Goal: Information Seeking & Learning: Find specific fact

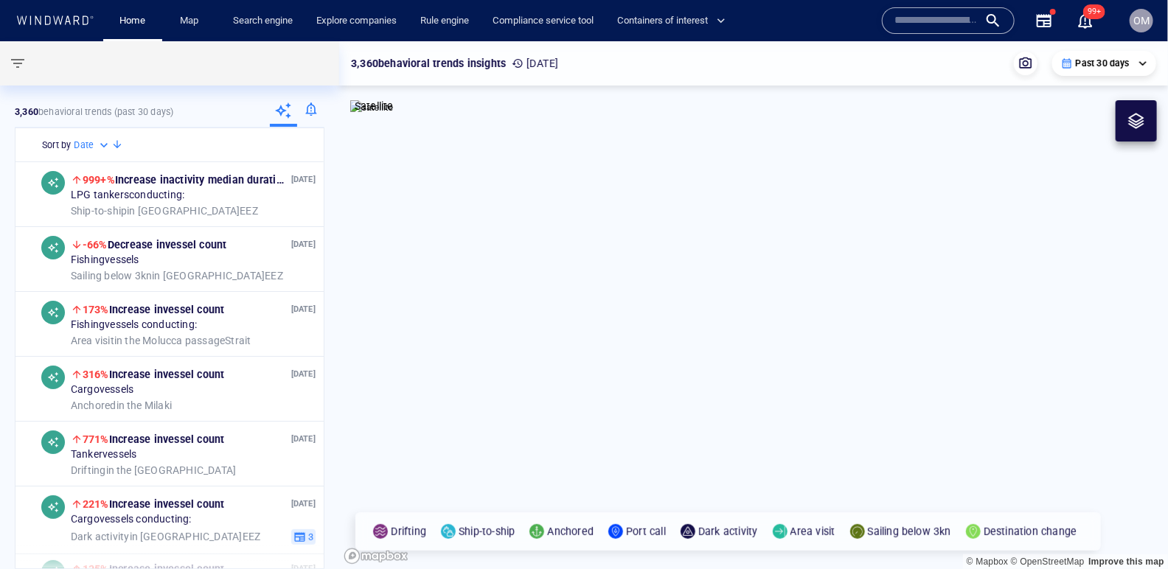
click at [982, 7] on div at bounding box center [948, 20] width 133 height 27
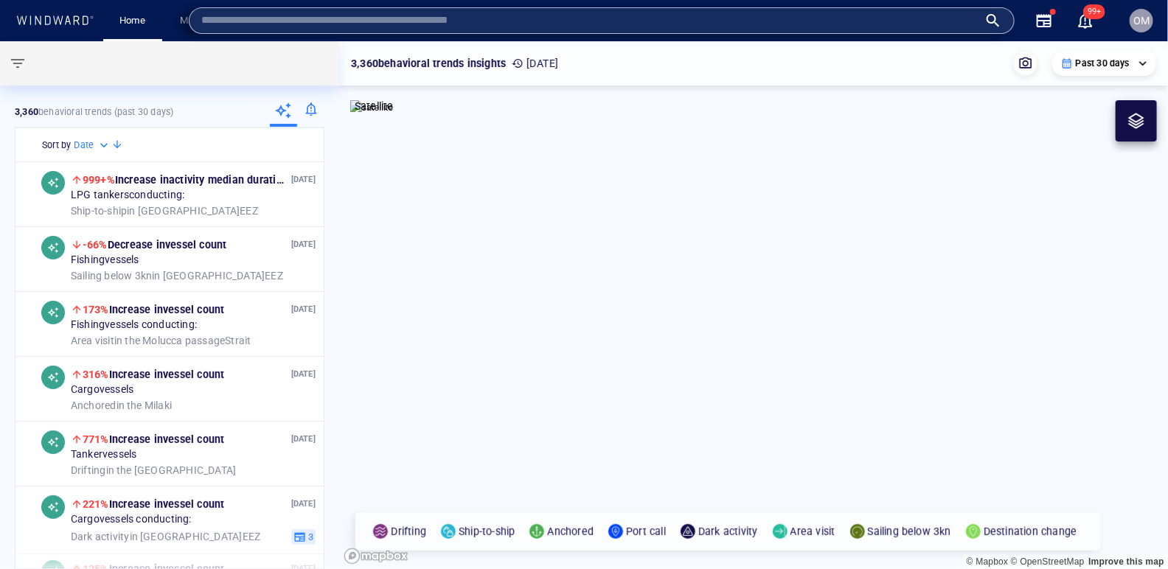
click at [971, 18] on input "text" at bounding box center [589, 21] width 777 height 22
paste input "*******"
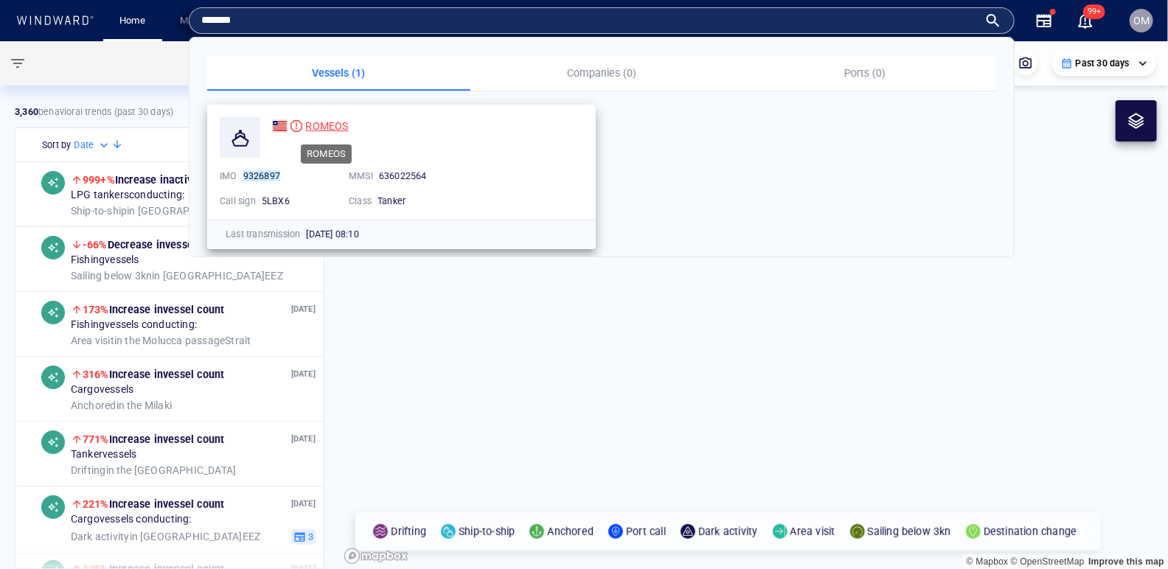
type input "*******"
click at [329, 125] on span "ROMEOS" at bounding box center [326, 126] width 43 height 12
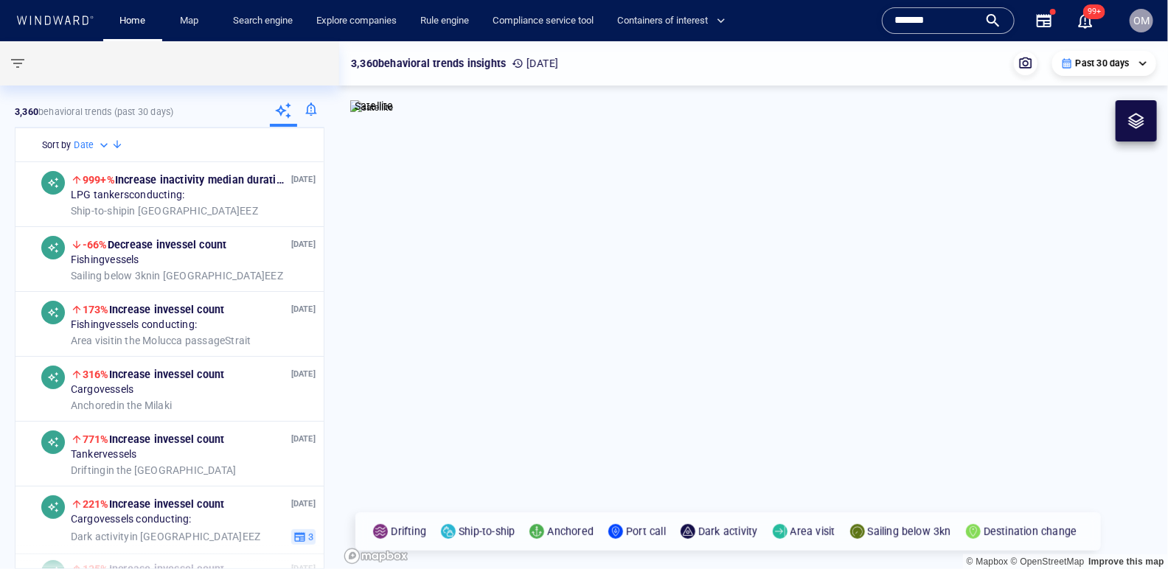
click at [935, 18] on input "*******" at bounding box center [937, 21] width 84 height 22
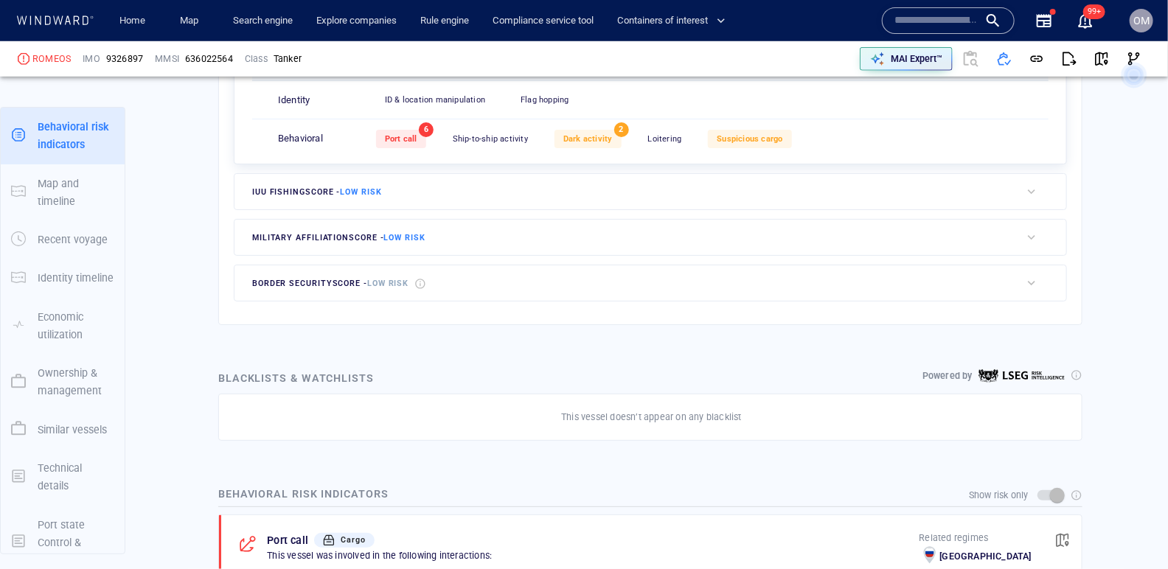
scroll to position [38, 0]
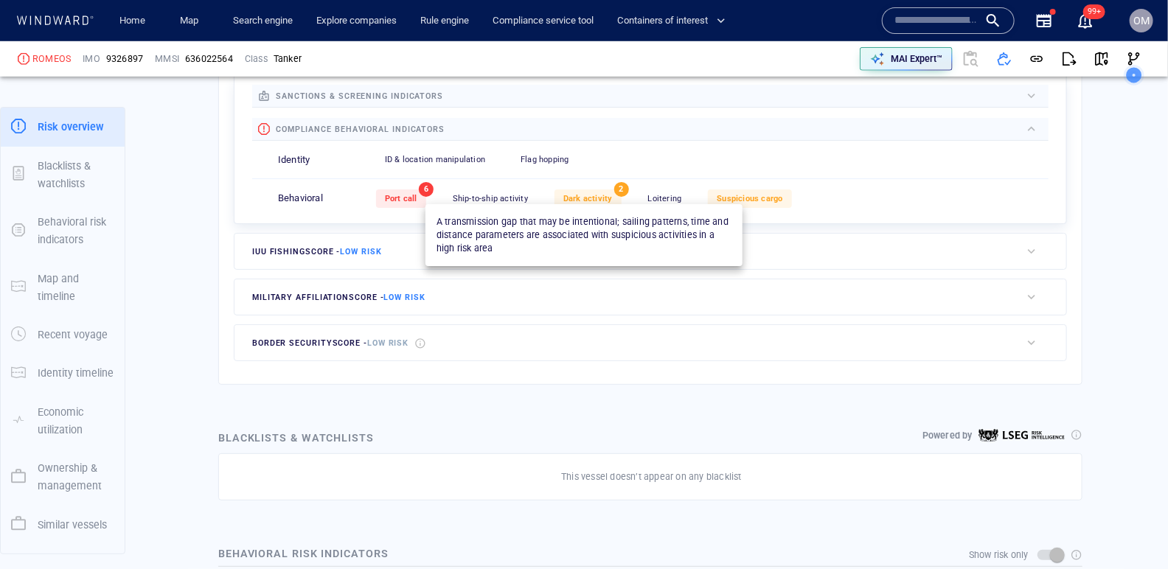
click at [566, 194] on span "Dark activity" at bounding box center [587, 199] width 49 height 10
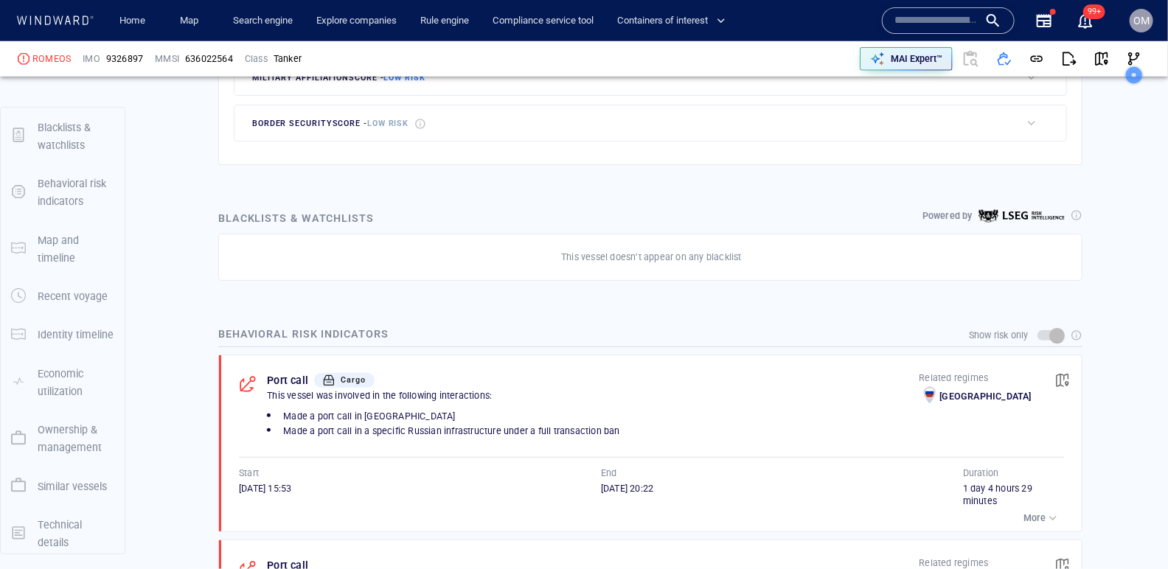
scroll to position [753, 0]
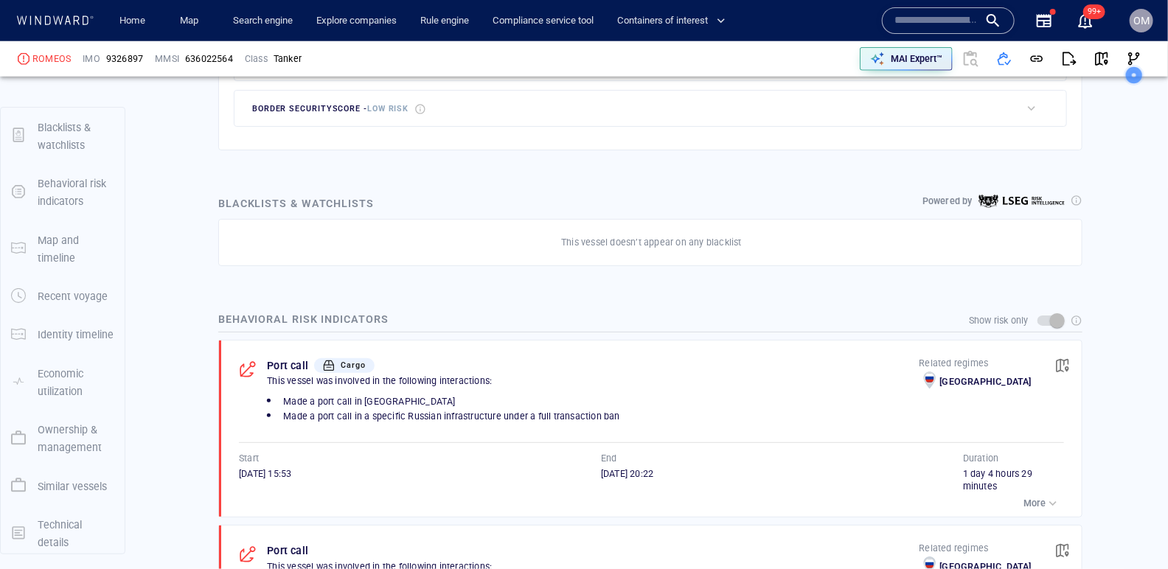
click at [951, 13] on input "text" at bounding box center [937, 21] width 84 height 22
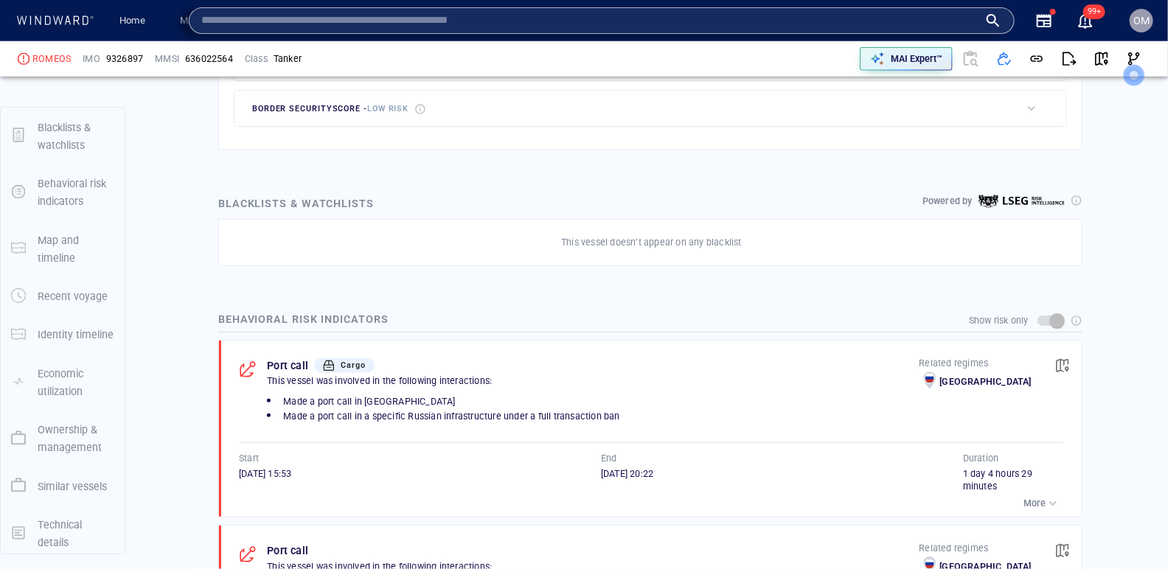
paste input "*******"
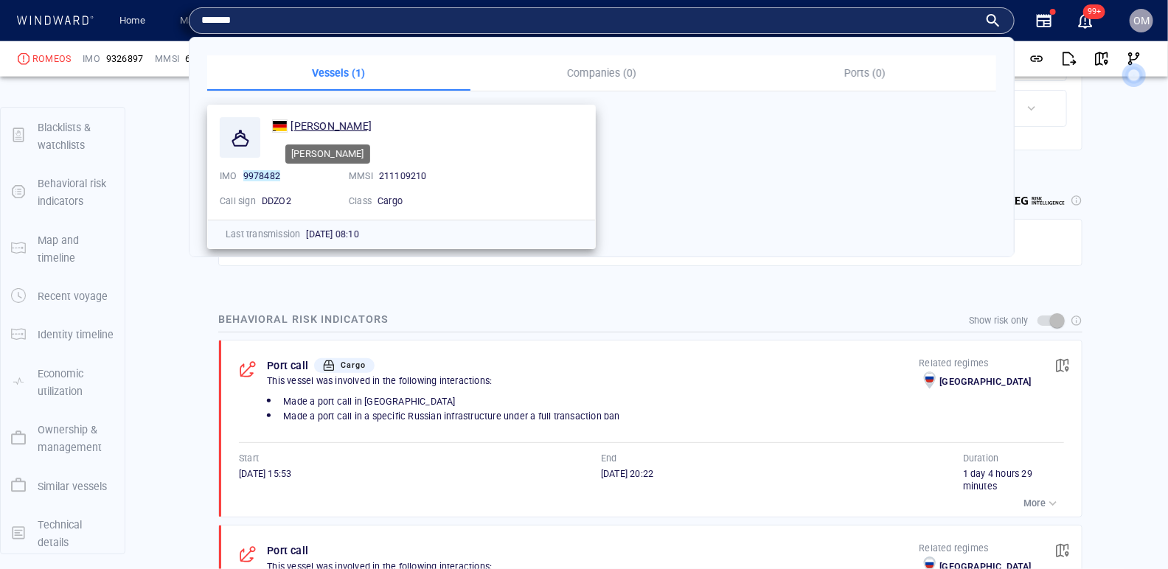
type input "*******"
click at [304, 125] on span "ELISE" at bounding box center [331, 126] width 81 height 12
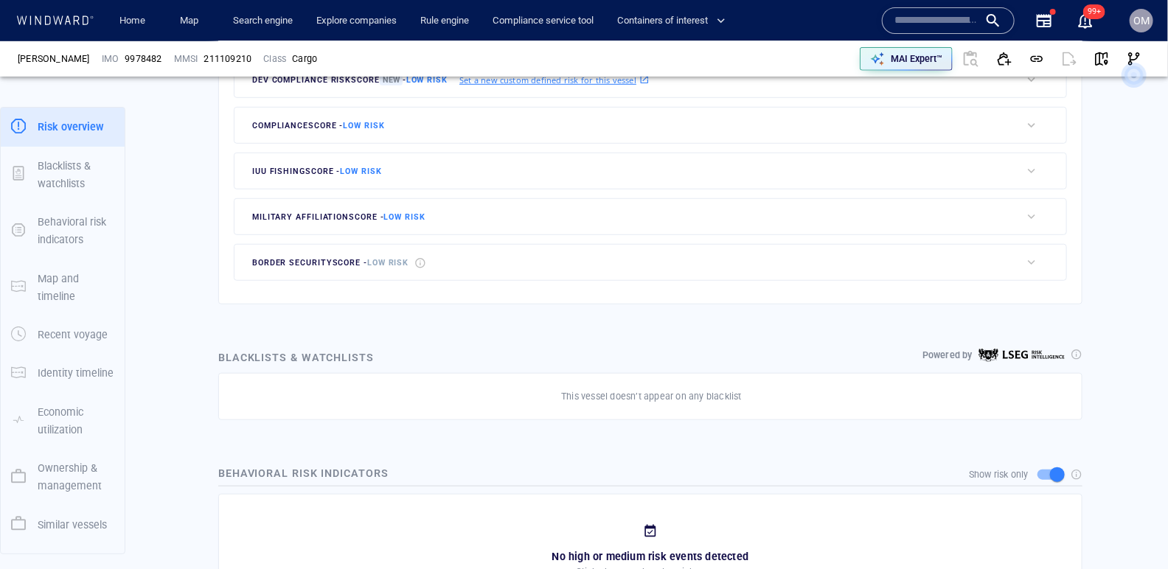
scroll to position [133, 0]
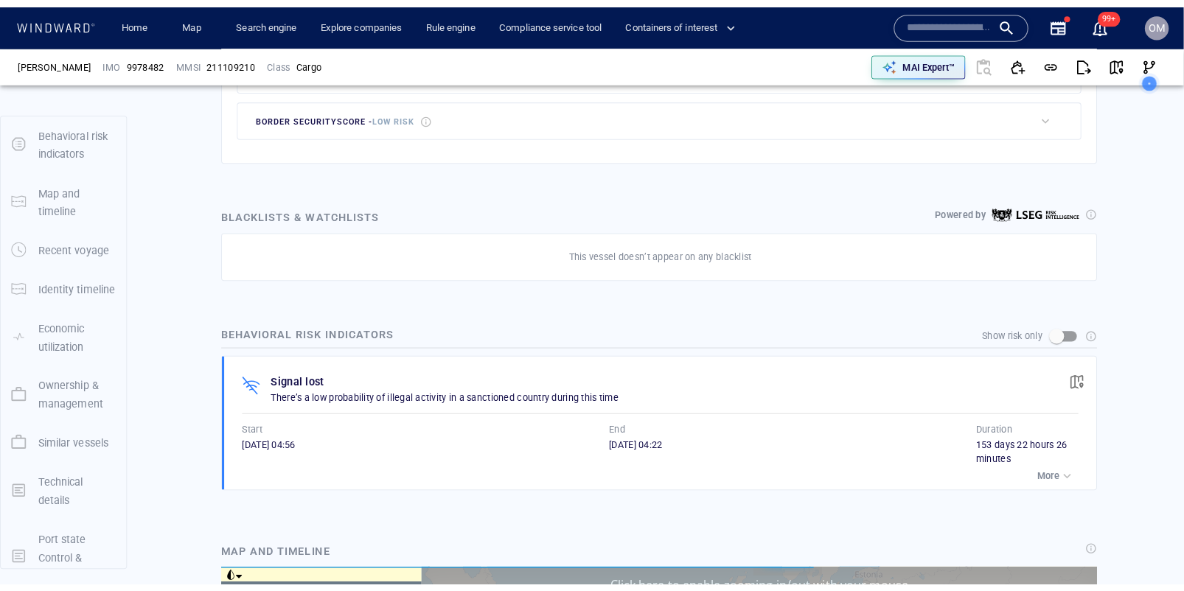
scroll to position [7734, 0]
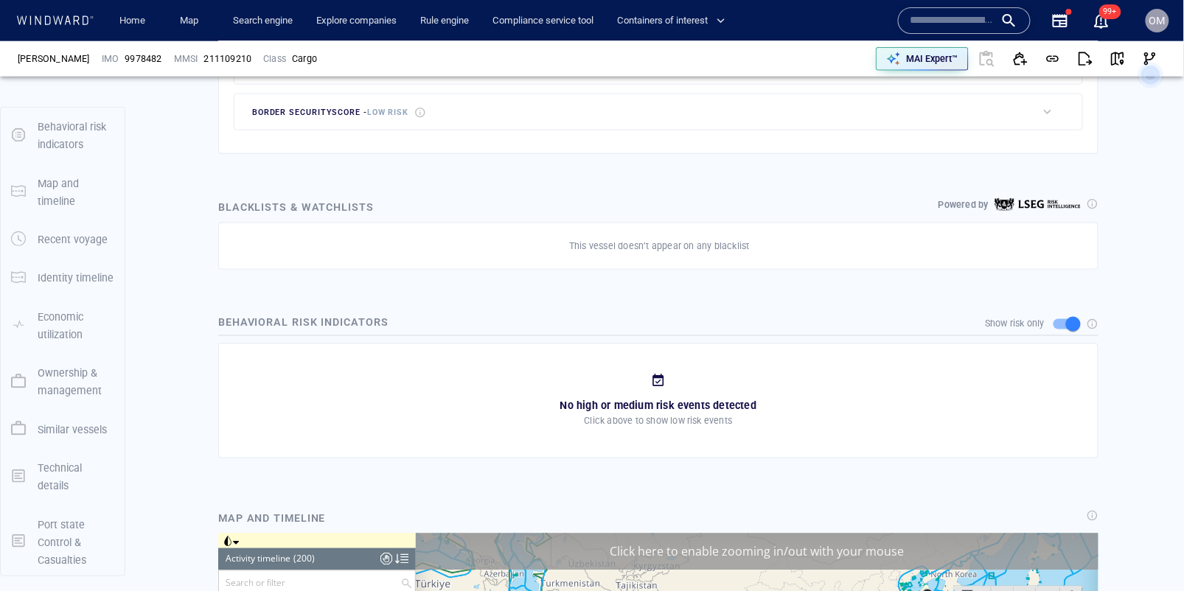
click at [937, 25] on input "text" at bounding box center [953, 21] width 84 height 22
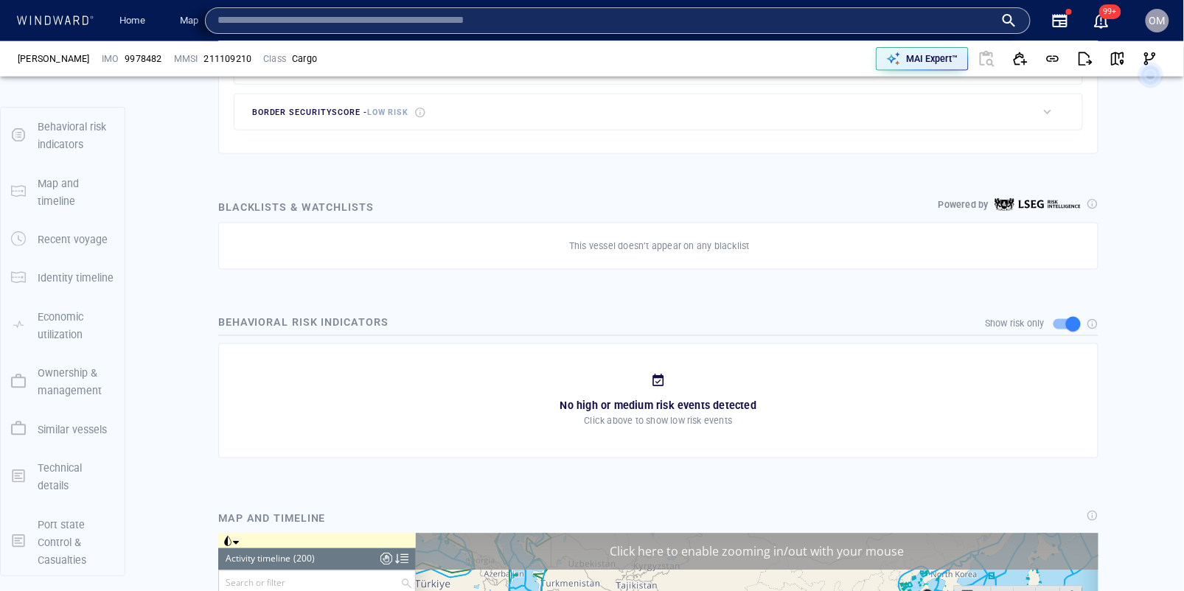
paste input "**********"
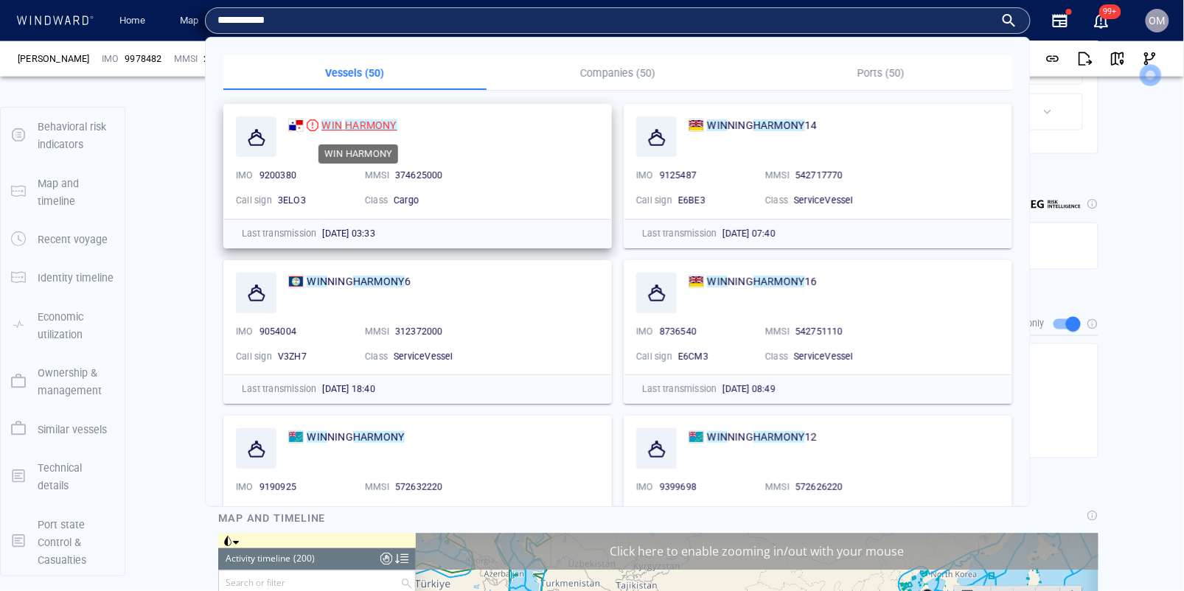
type input "**********"
click at [331, 127] on mark "WIN" at bounding box center [332, 125] width 21 height 12
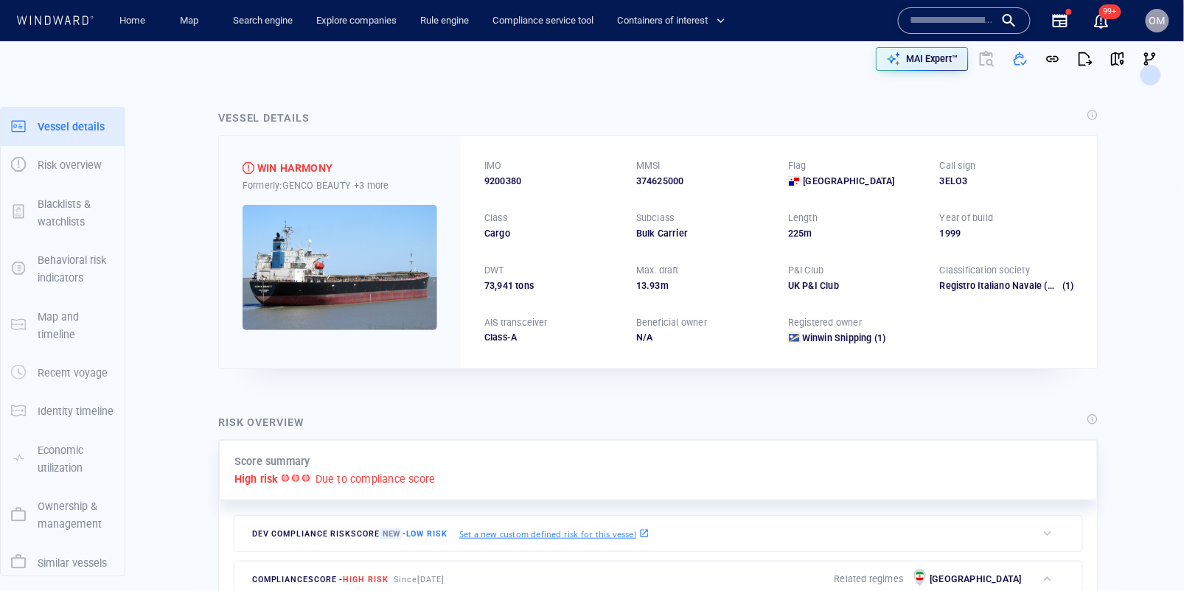
click at [971, 21] on input "text" at bounding box center [953, 21] width 84 height 22
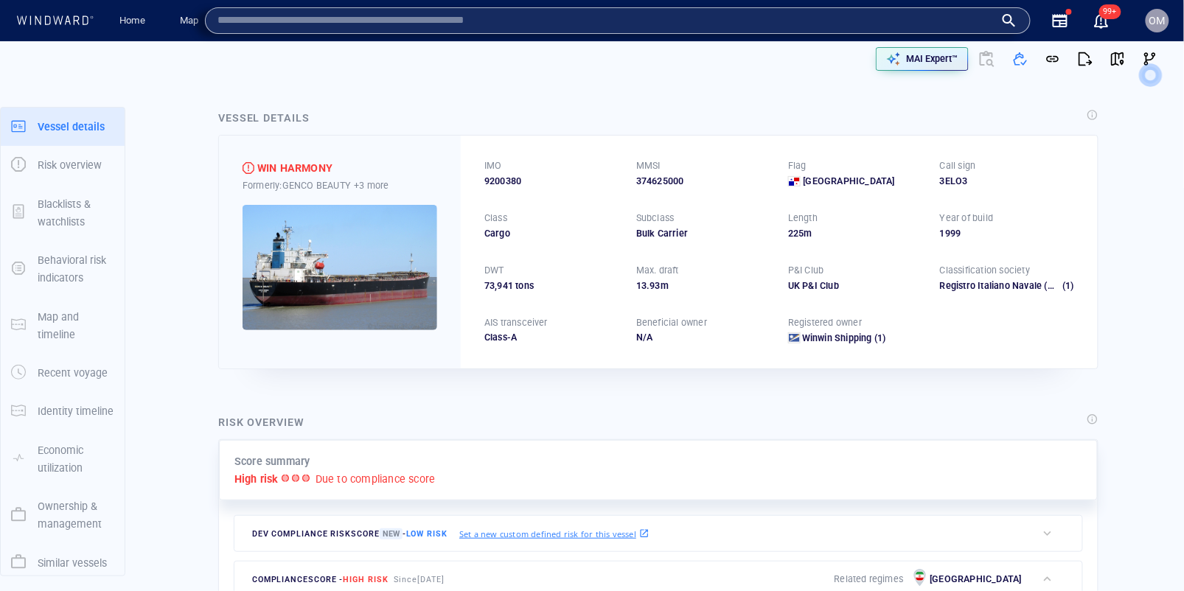
paste input "**********"
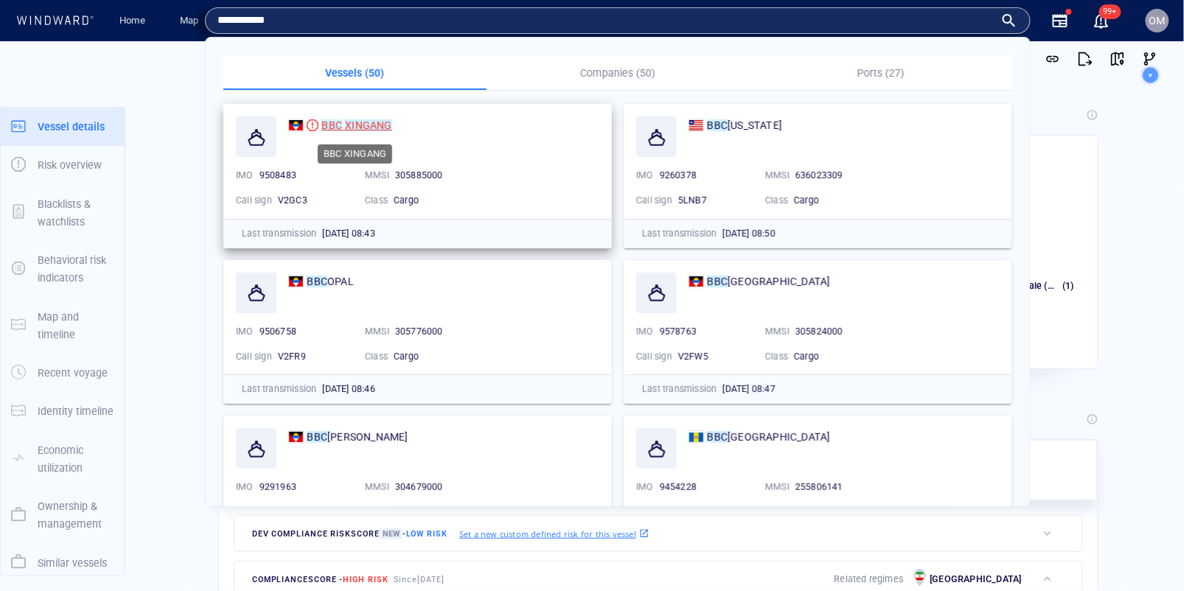
type input "**********"
click at [381, 125] on mark "XINGANG" at bounding box center [368, 125] width 46 height 12
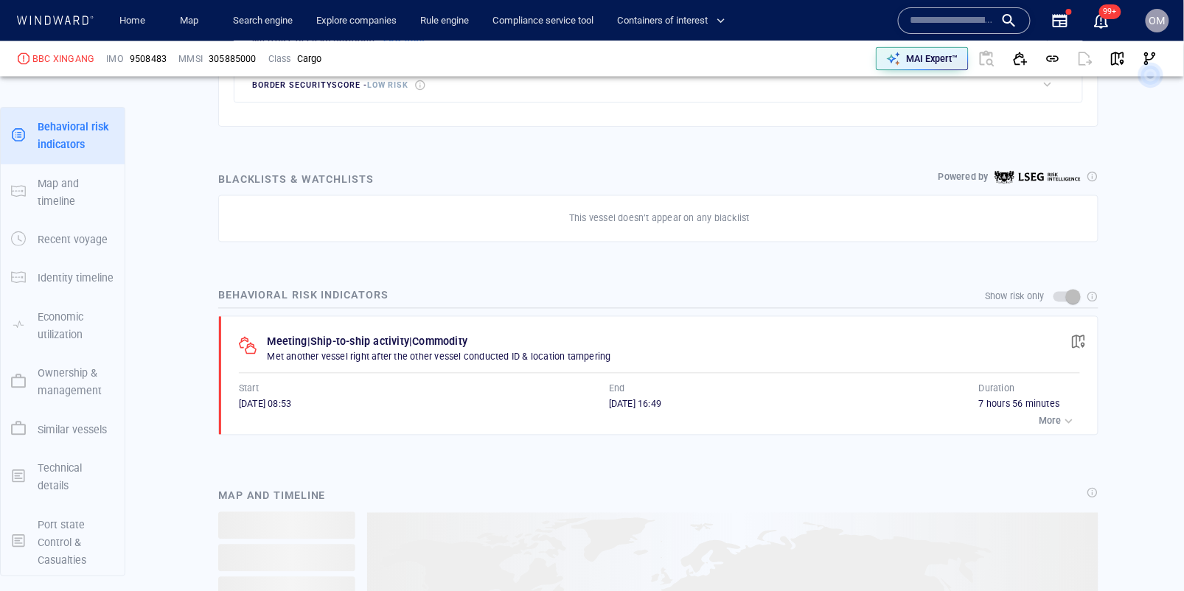
scroll to position [776, 0]
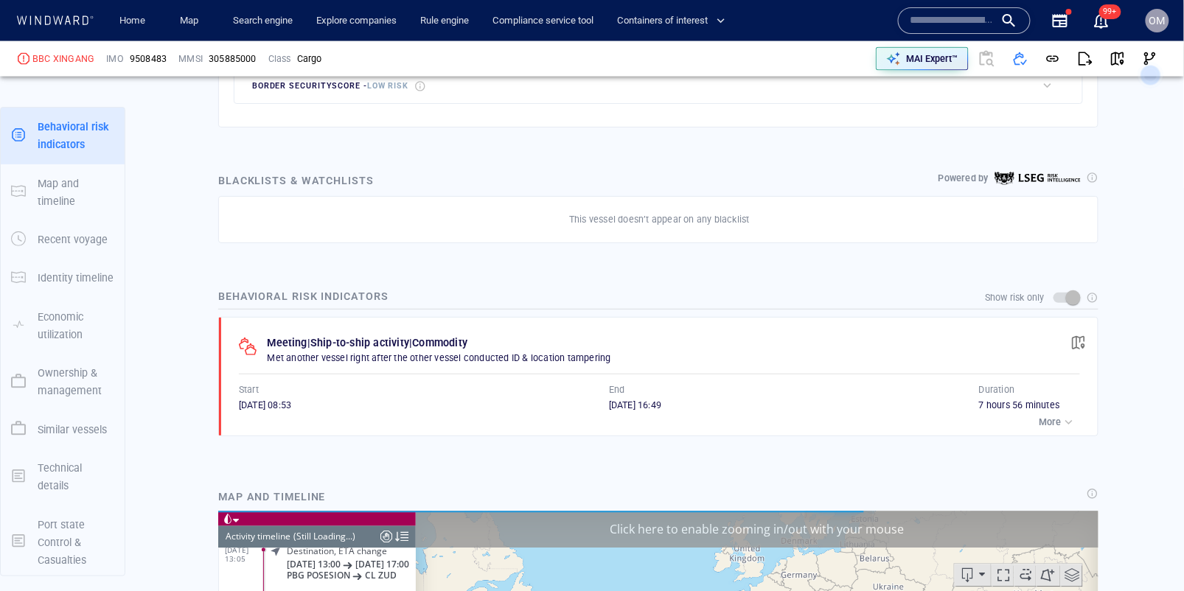
scroll to position [6171, 0]
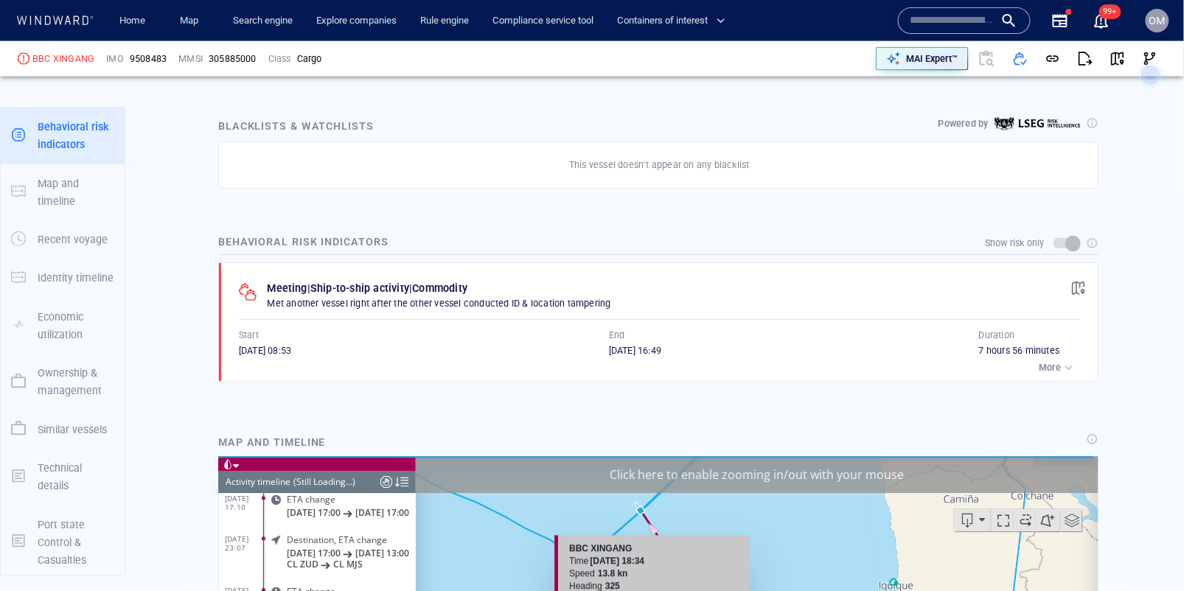
scroll to position [770, 0]
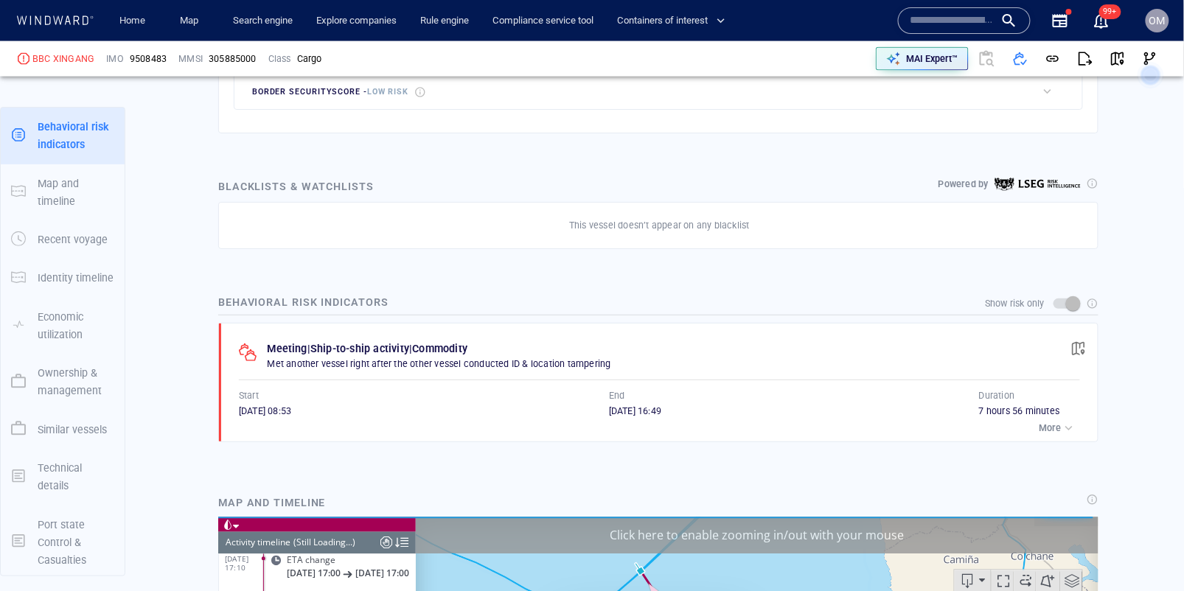
click at [330, 432] on div "Meeting | Ship-to-ship activity | Commodity Met another vessel right after the …" at bounding box center [664, 383] width 870 height 118
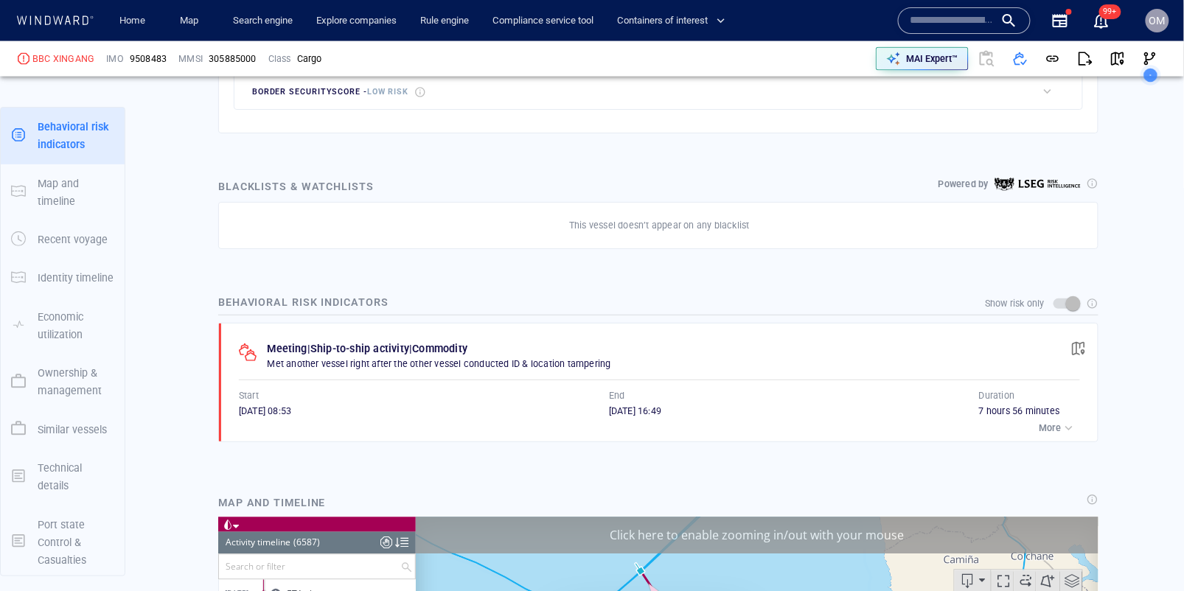
click at [1050, 424] on p "More" at bounding box center [1051, 428] width 22 height 13
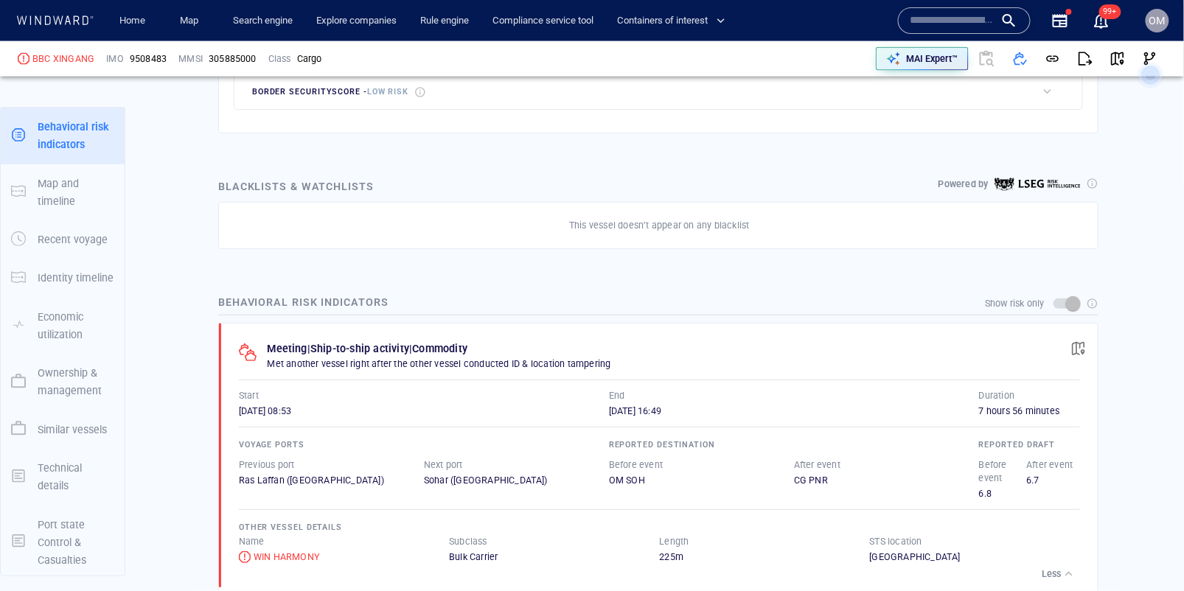
scroll to position [852, 0]
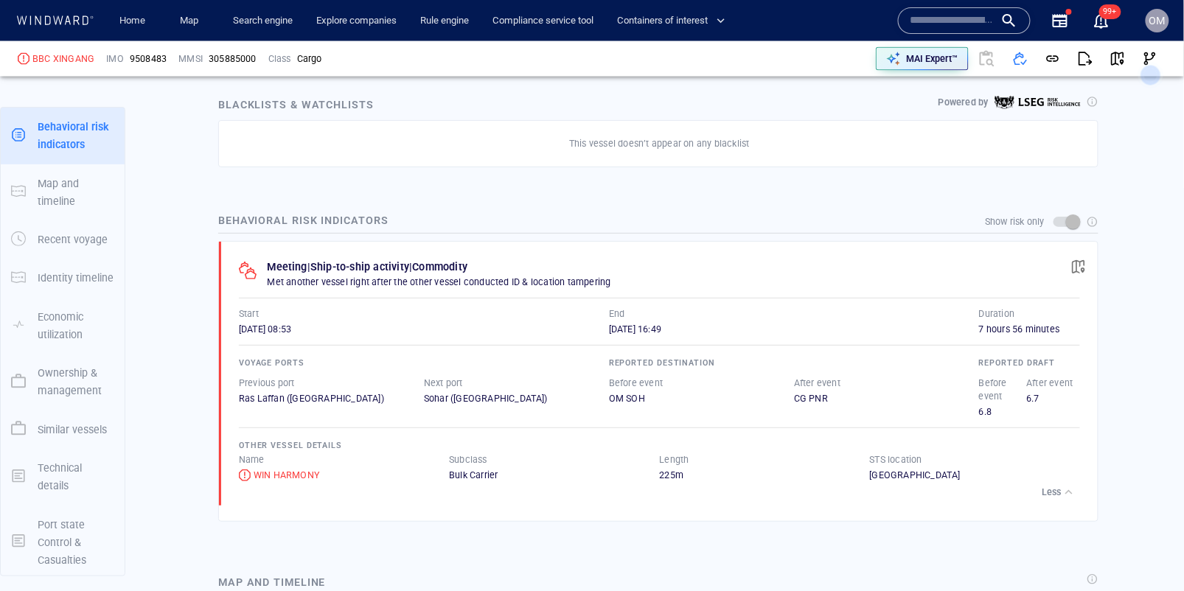
click at [1066, 487] on div "button" at bounding box center [1069, 492] width 15 height 15
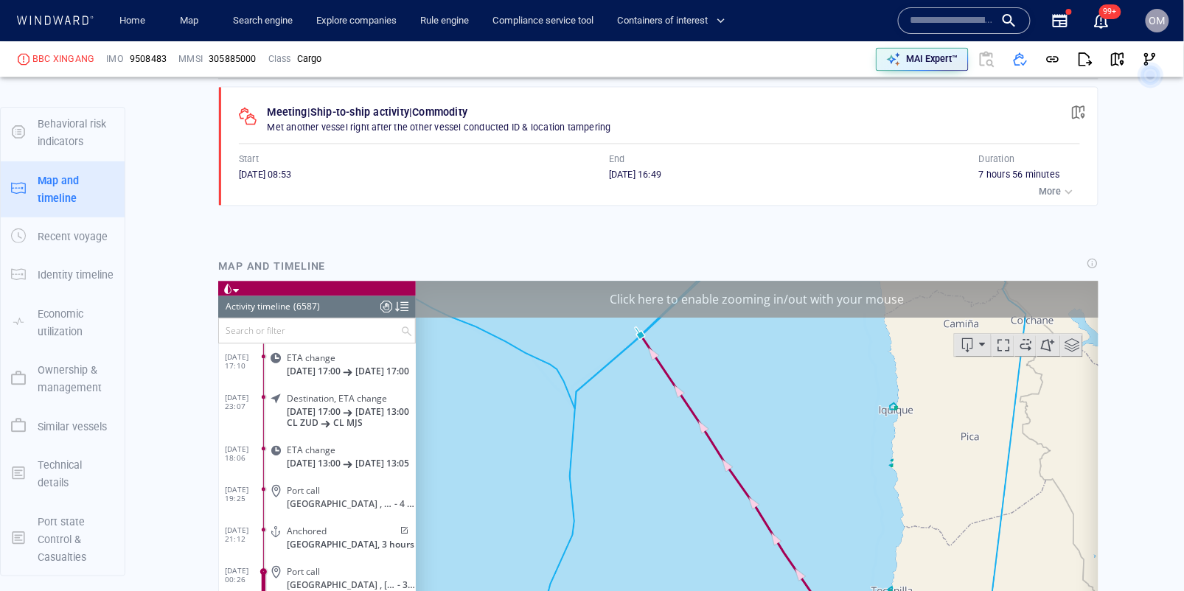
scroll to position [931, 0]
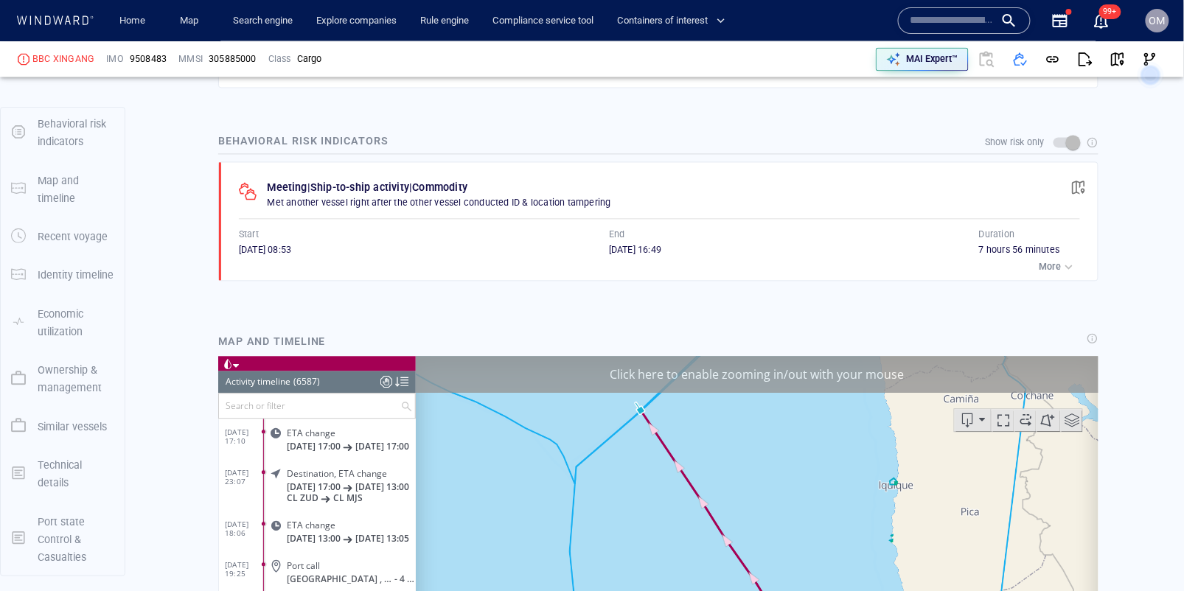
click at [1038, 260] on button "More" at bounding box center [1058, 267] width 44 height 21
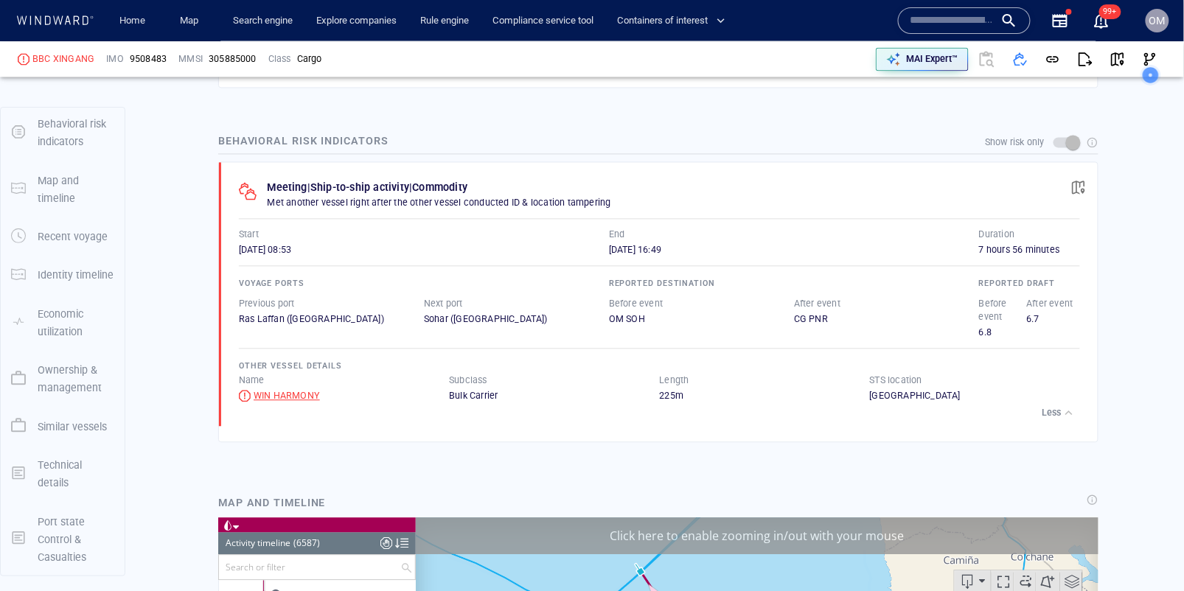
click at [274, 393] on div "WIN HARMONY" at bounding box center [287, 395] width 66 height 13
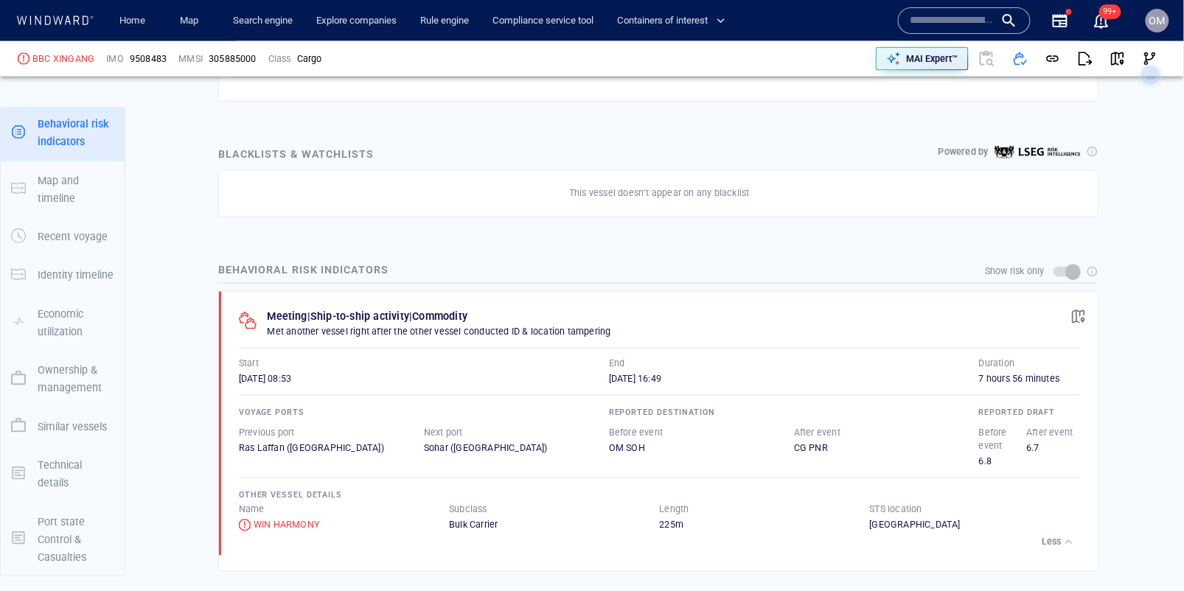
scroll to position [133, 0]
click at [1080, 314] on span "button" at bounding box center [1079, 317] width 15 height 15
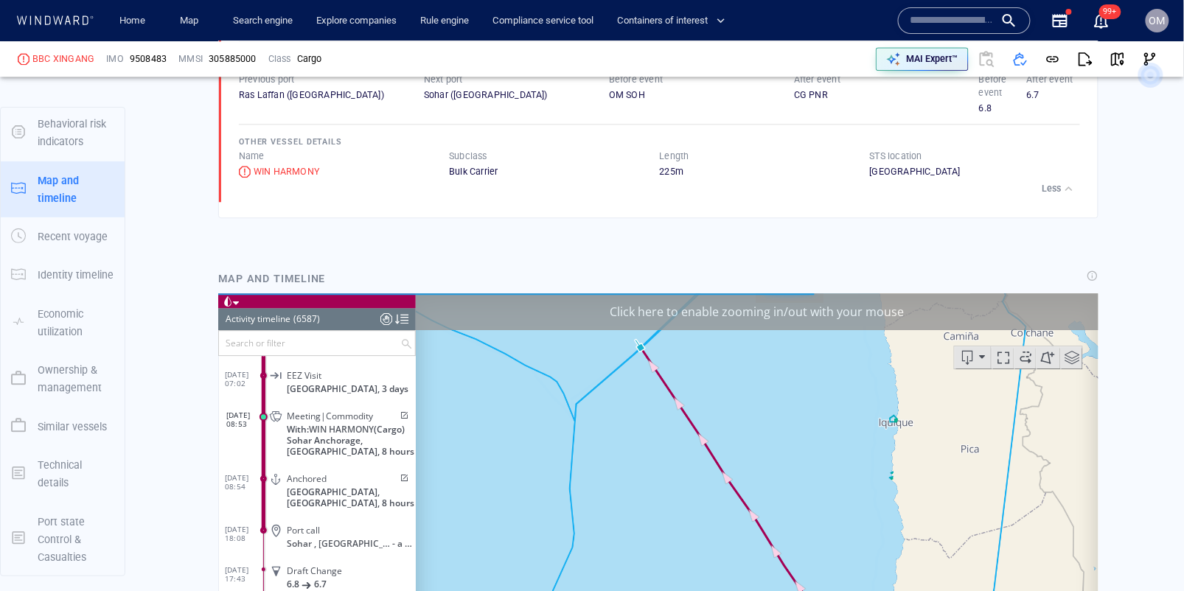
scroll to position [1219, 0]
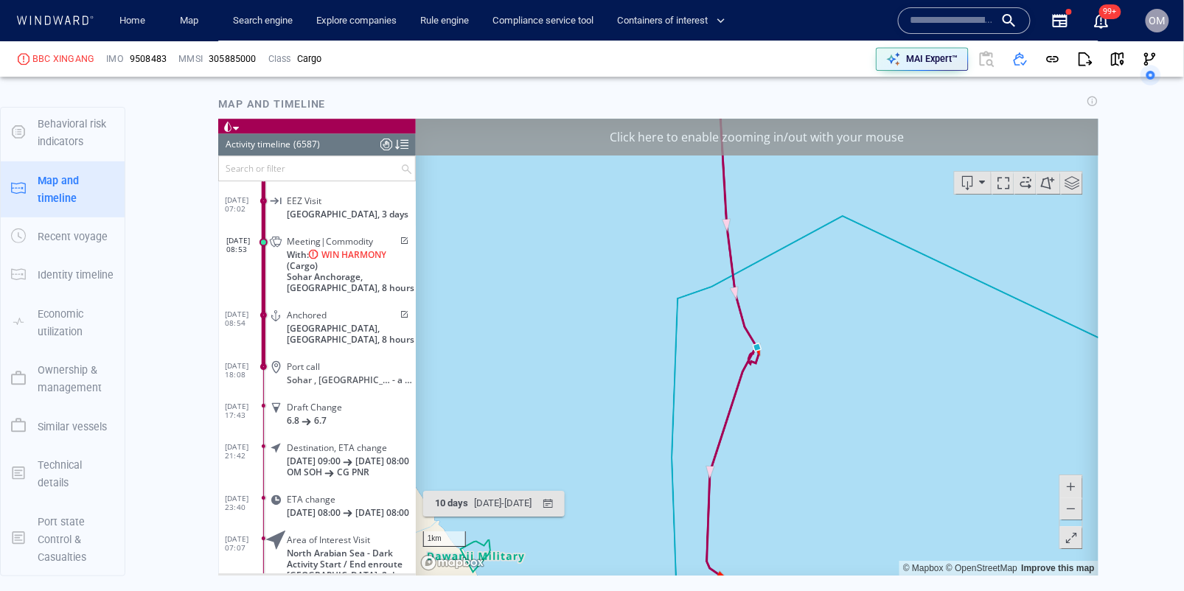
scroll to position [1331, 0]
click at [1072, 511] on span at bounding box center [1070, 508] width 15 height 22
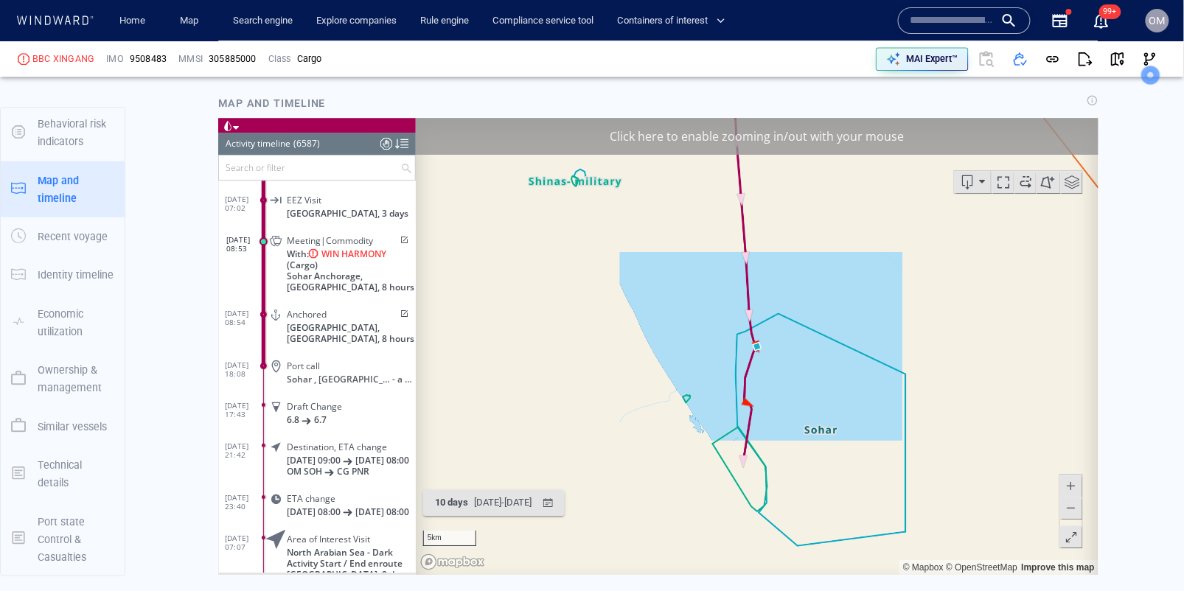
click at [1072, 511] on span at bounding box center [1070, 508] width 15 height 22
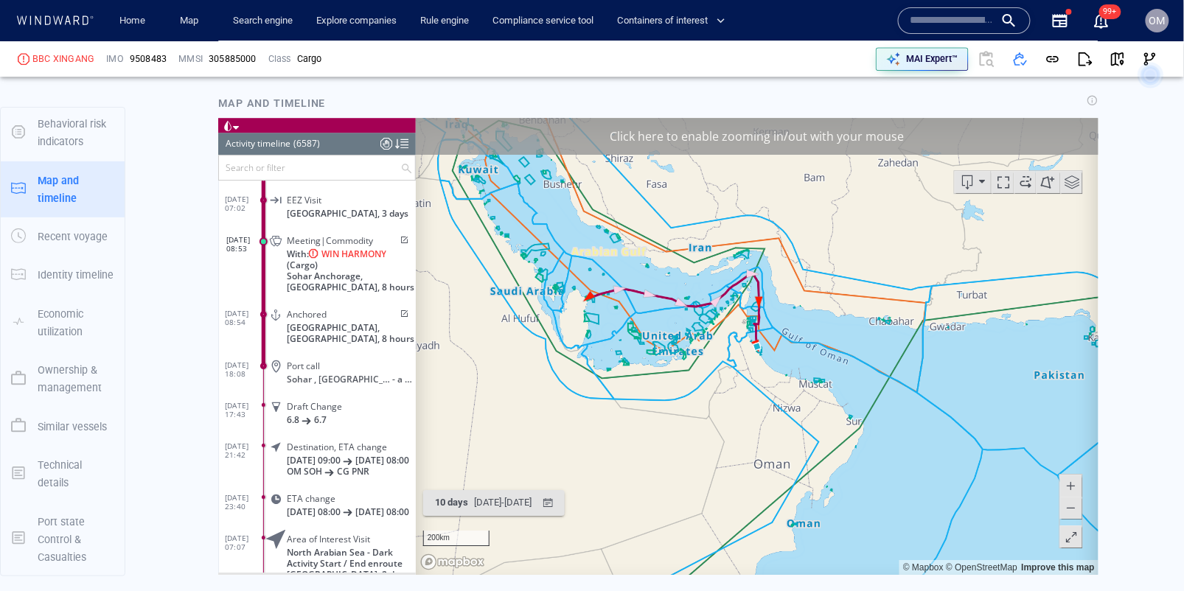
click at [1072, 511] on span at bounding box center [1070, 508] width 15 height 22
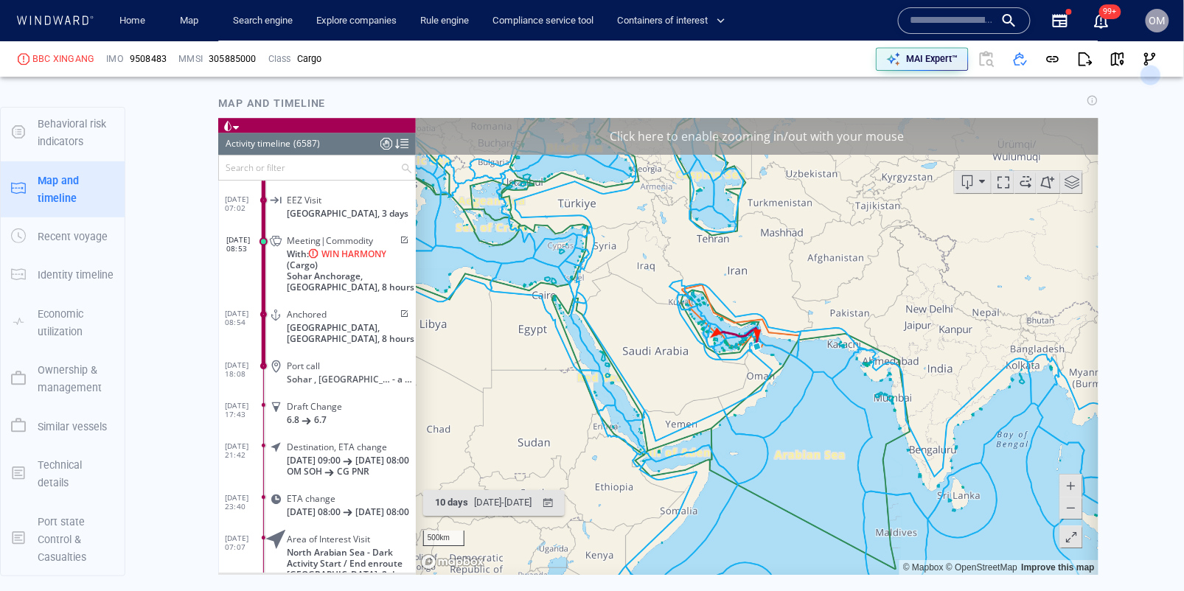
click at [1075, 485] on span at bounding box center [1070, 486] width 15 height 22
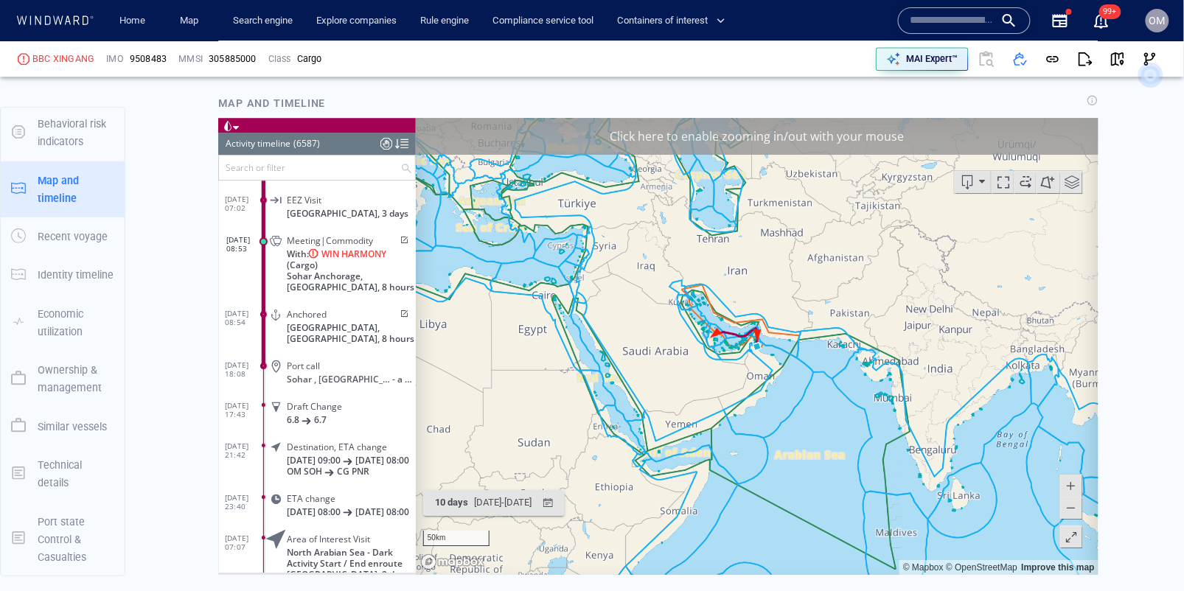
click at [1075, 485] on span at bounding box center [1070, 486] width 15 height 22
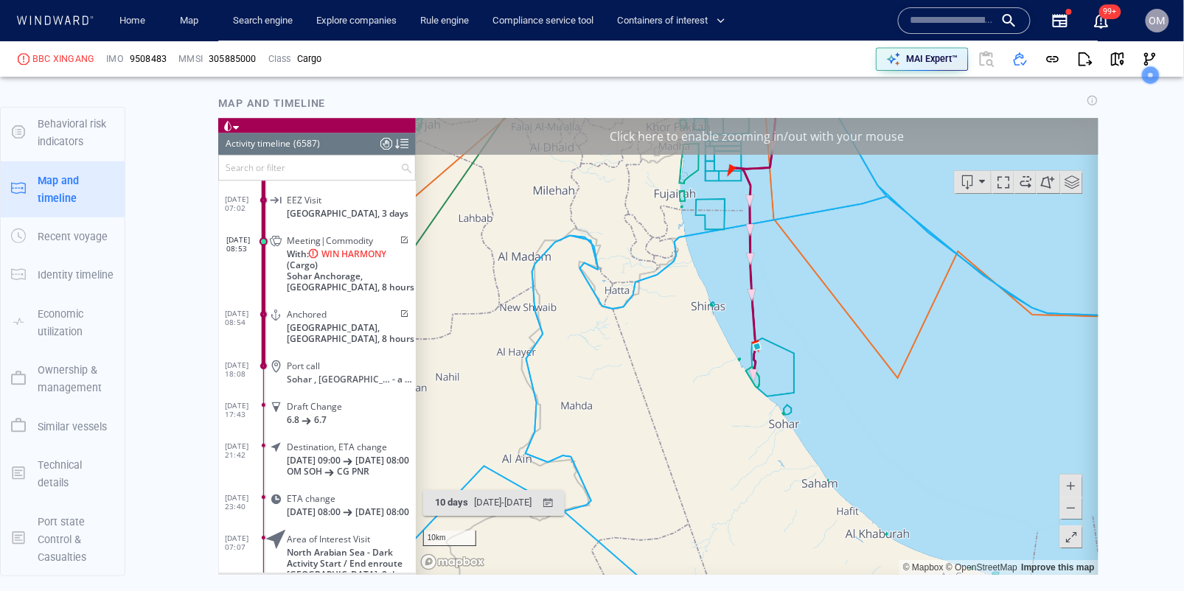
click at [1075, 485] on span at bounding box center [1070, 486] width 15 height 22
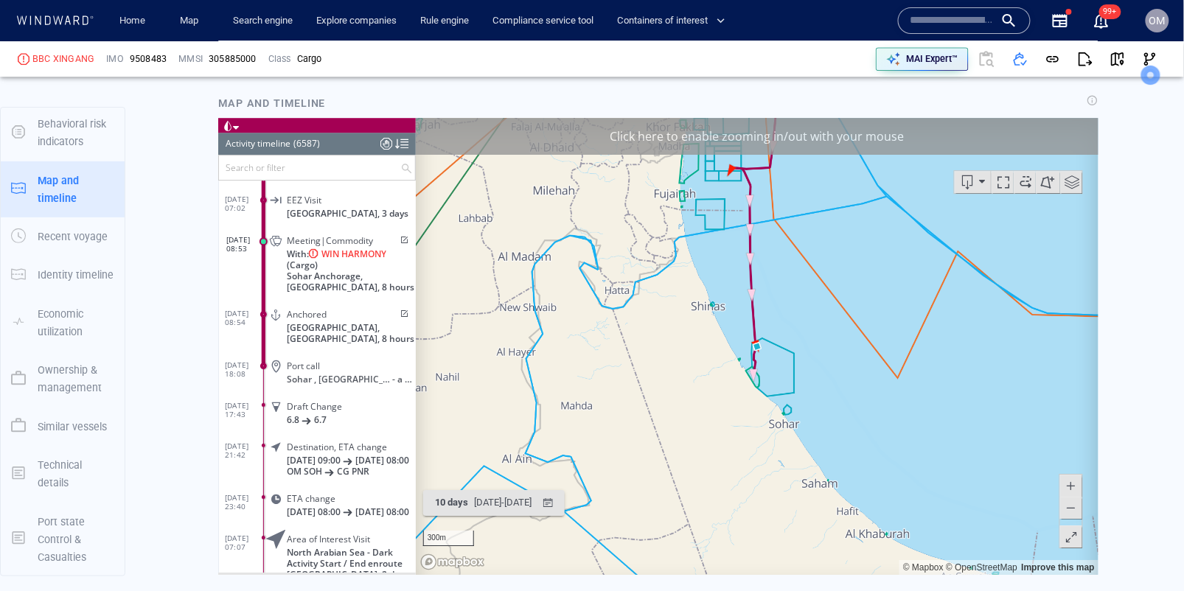
click at [1075, 485] on span at bounding box center [1070, 486] width 15 height 22
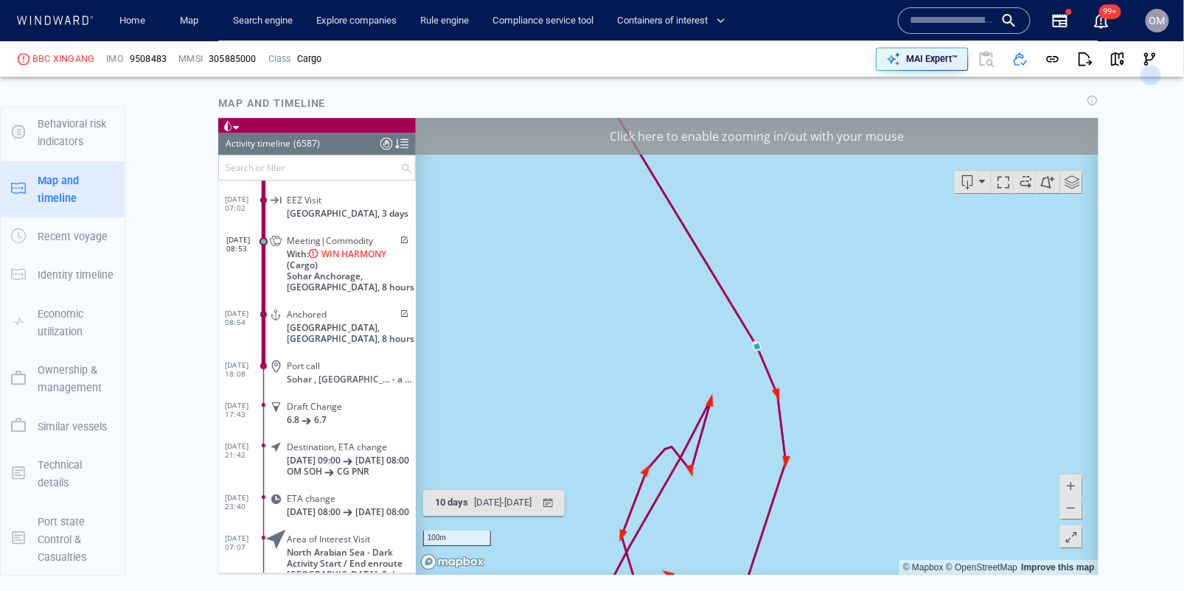
click at [1075, 513] on span at bounding box center [1070, 508] width 15 height 22
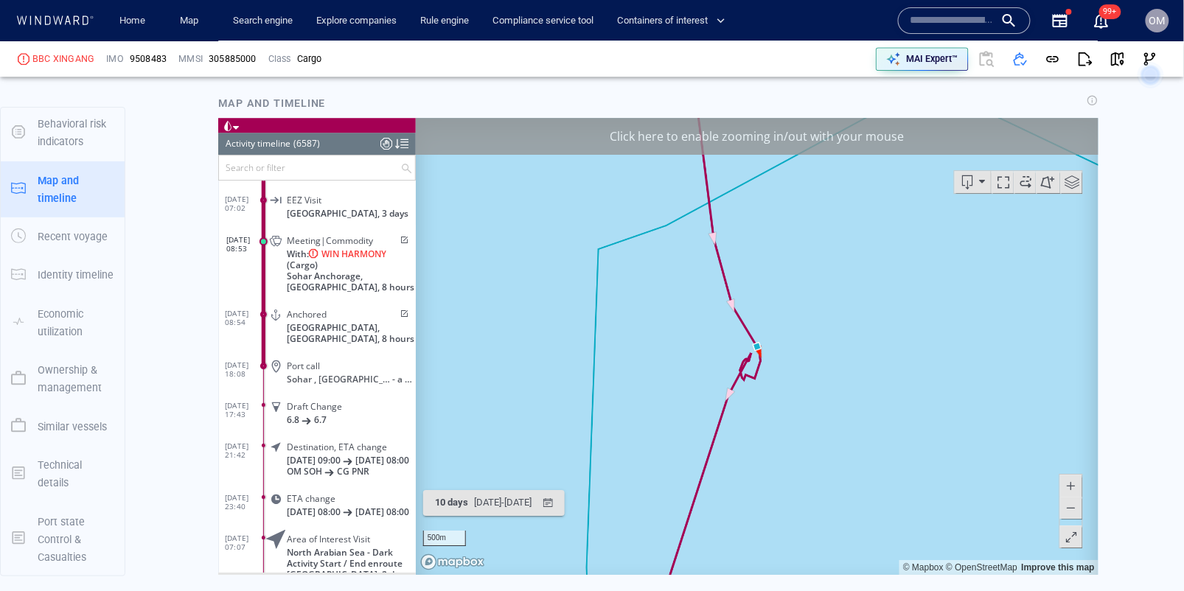
click at [1075, 513] on span at bounding box center [1070, 508] width 15 height 22
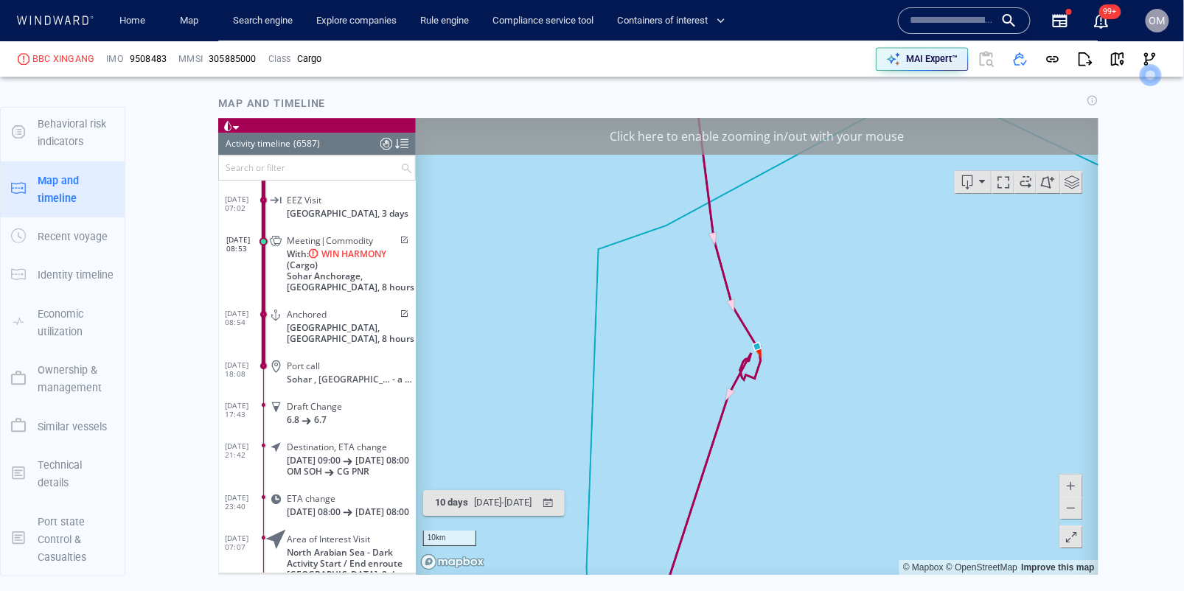
click at [1075, 513] on span at bounding box center [1070, 508] width 15 height 22
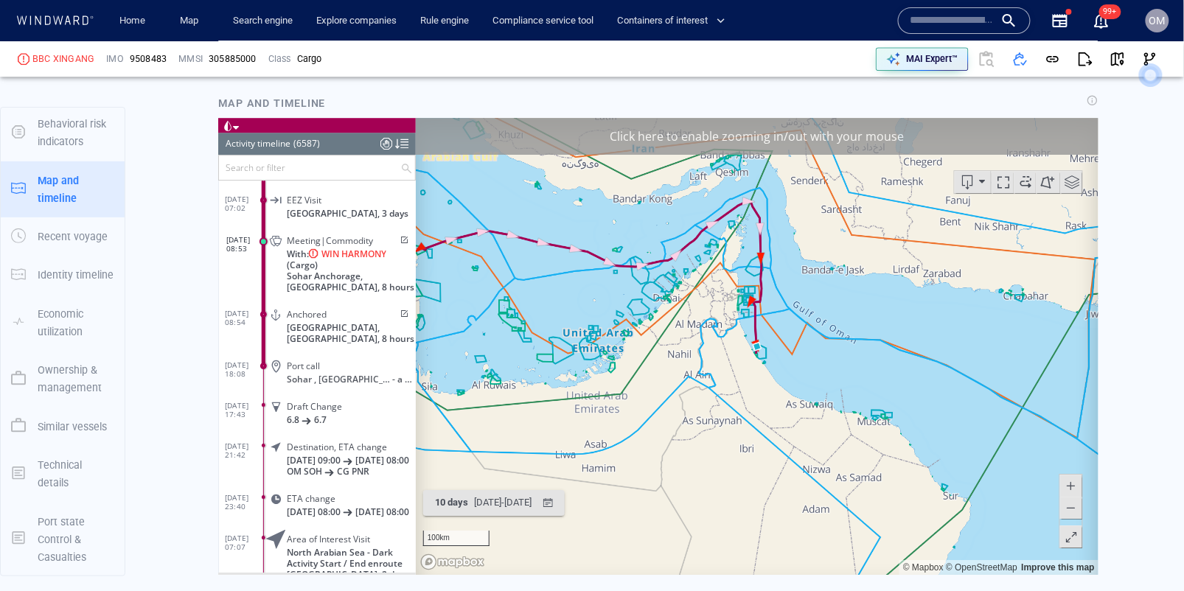
click at [145, 56] on span "9508483" at bounding box center [148, 58] width 37 height 13
copy span "9508483"
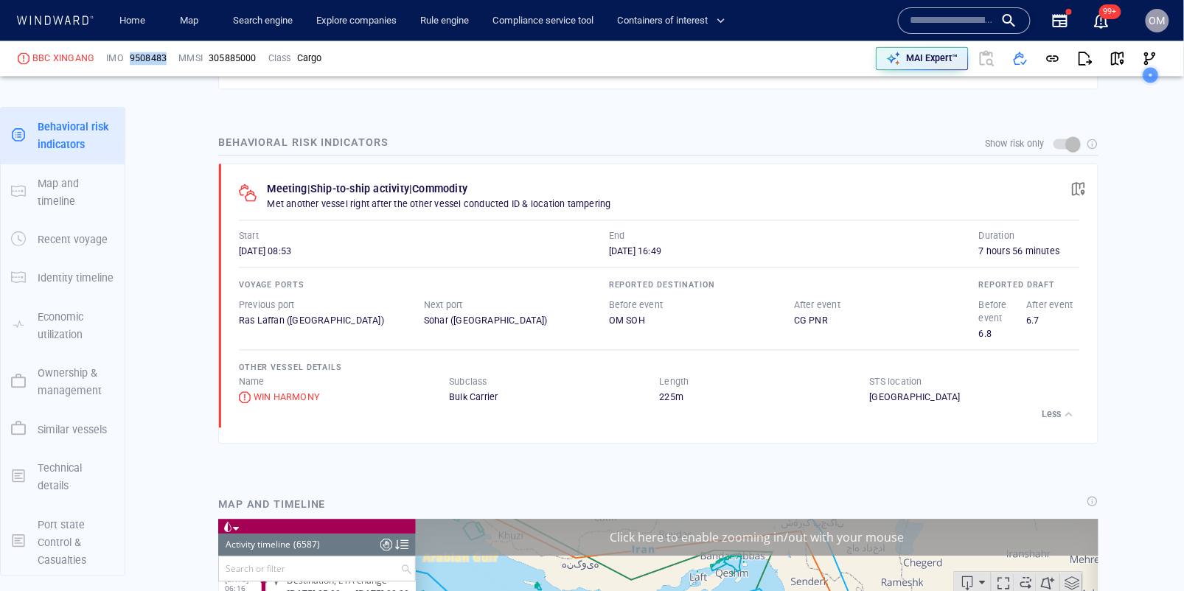
scroll to position [923, 0]
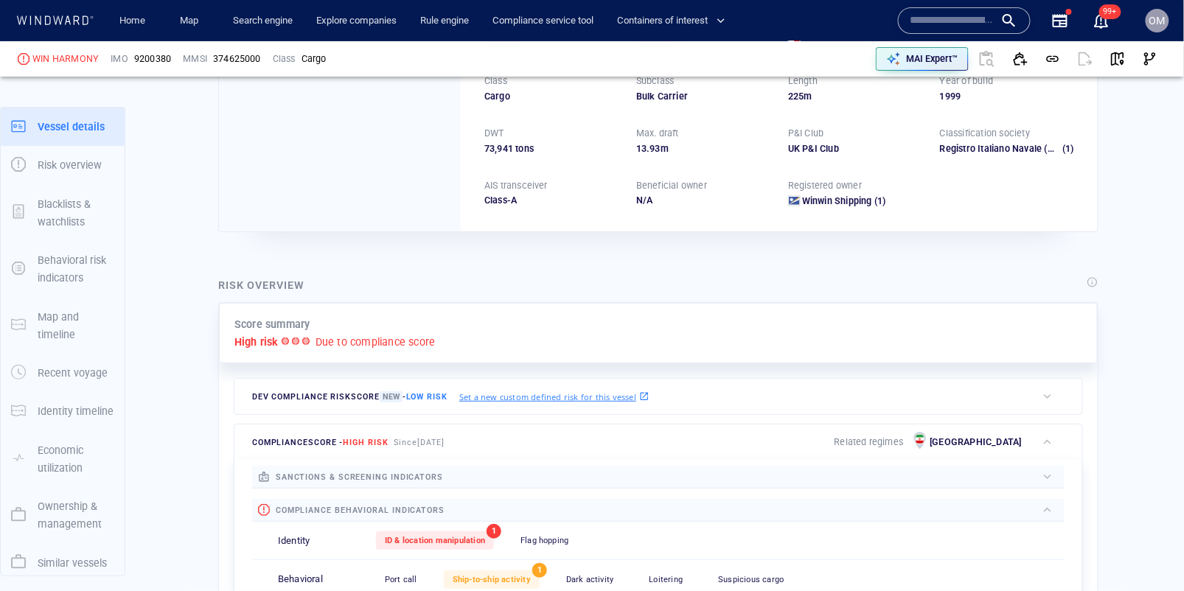
scroll to position [38, 0]
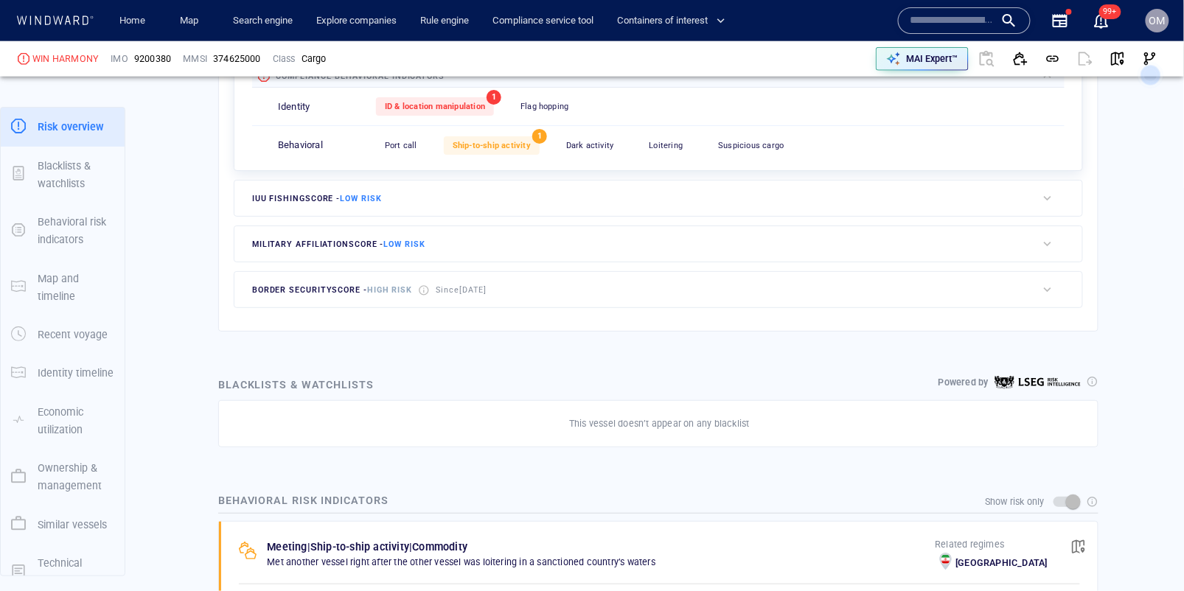
click at [468, 102] on span "ID & location manipulation" at bounding box center [435, 107] width 100 height 10
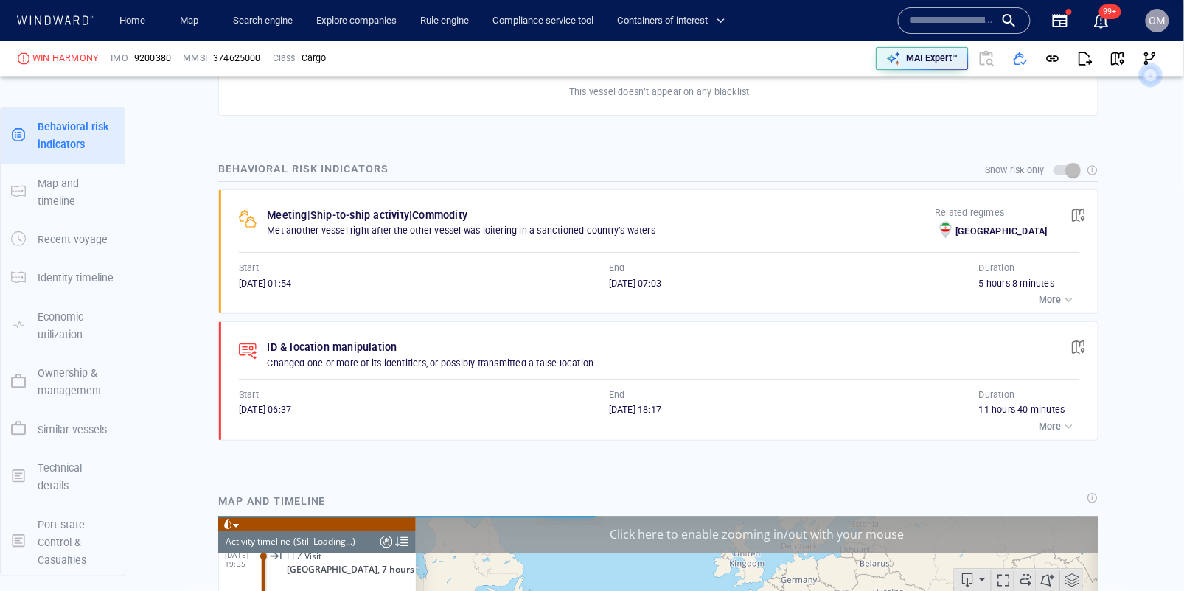
scroll to position [4935, 0]
click at [1072, 420] on div "button" at bounding box center [1069, 427] width 15 height 15
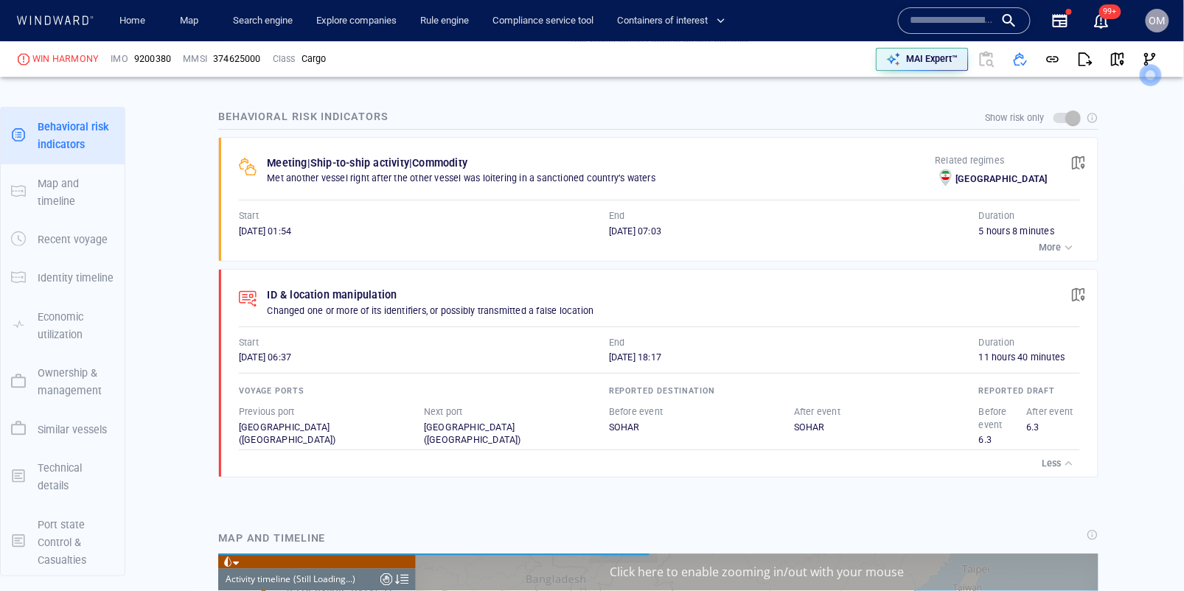
scroll to position [968, 0]
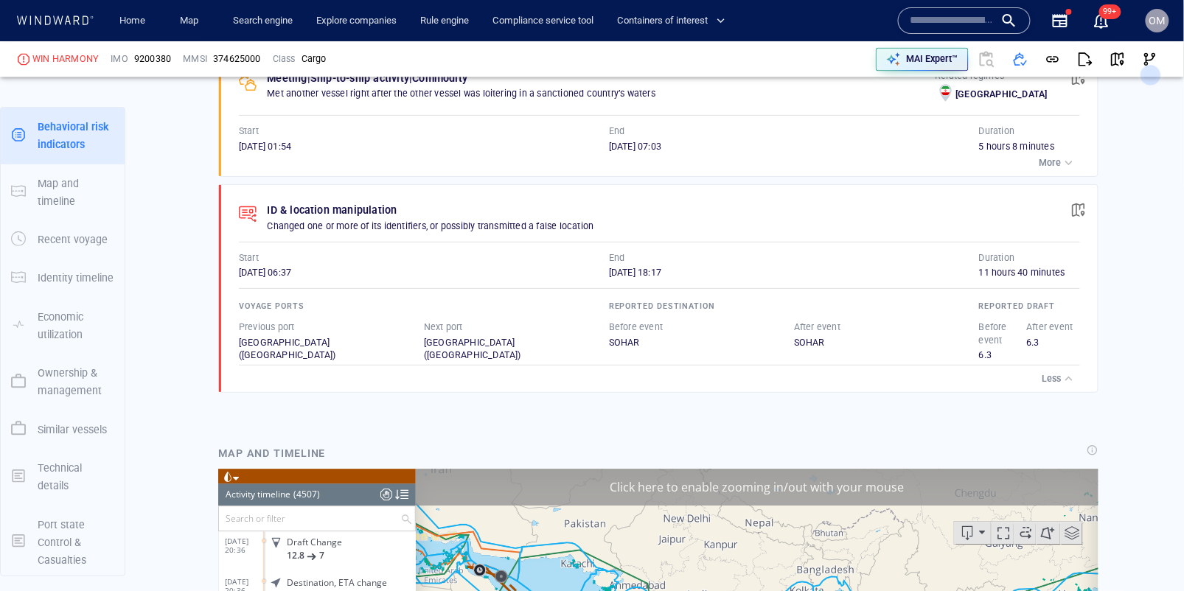
scroll to position [974, 0]
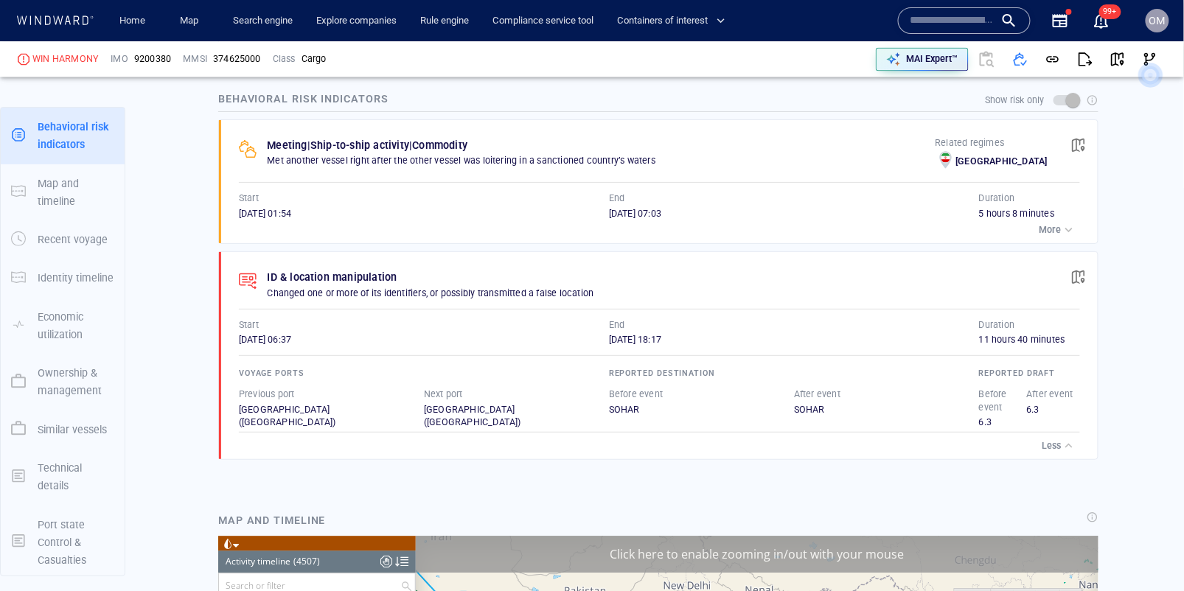
click at [415, 287] on p "Changed one or more of its identifiers, or possibly transmitted a false location" at bounding box center [623, 293] width 712 height 13
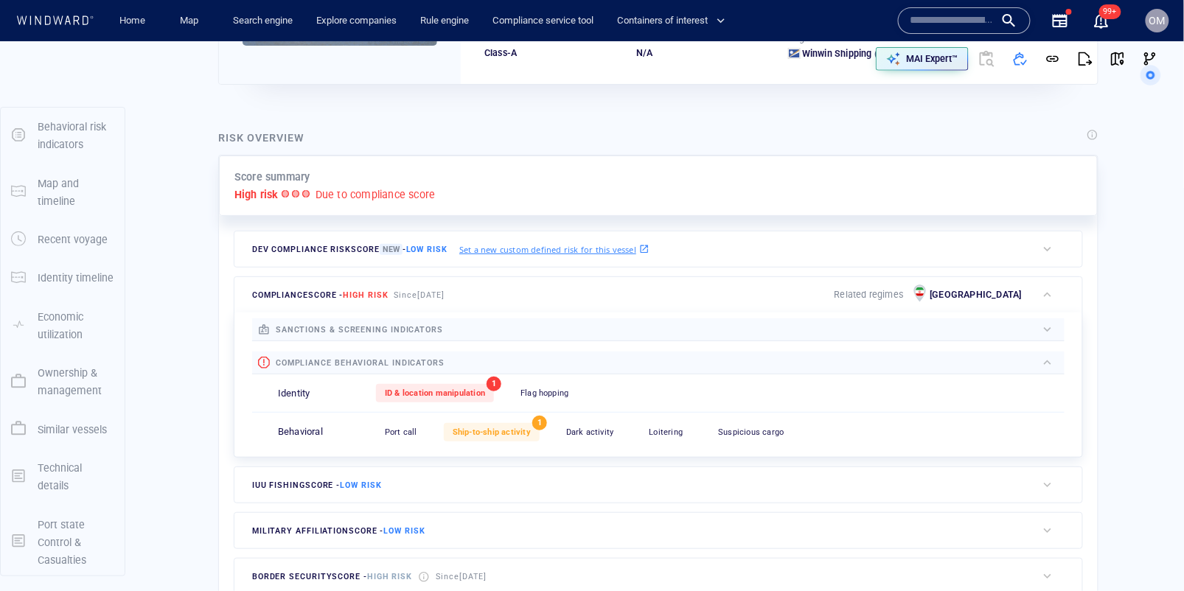
scroll to position [0, 0]
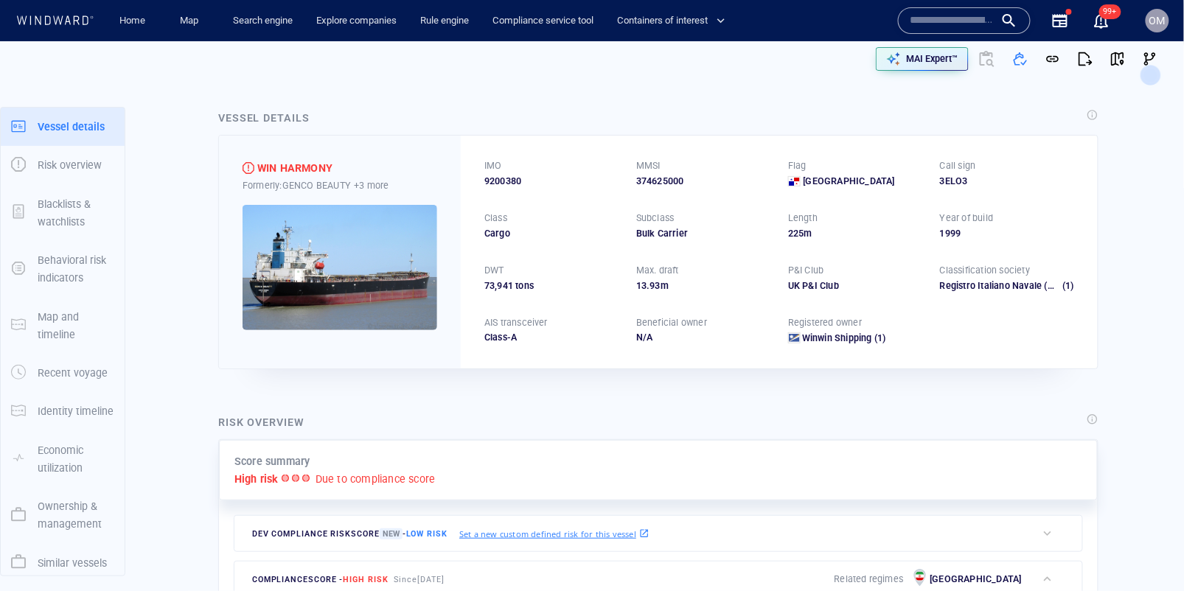
click at [503, 181] on span "9200380" at bounding box center [503, 181] width 37 height 13
copy span "9200380"
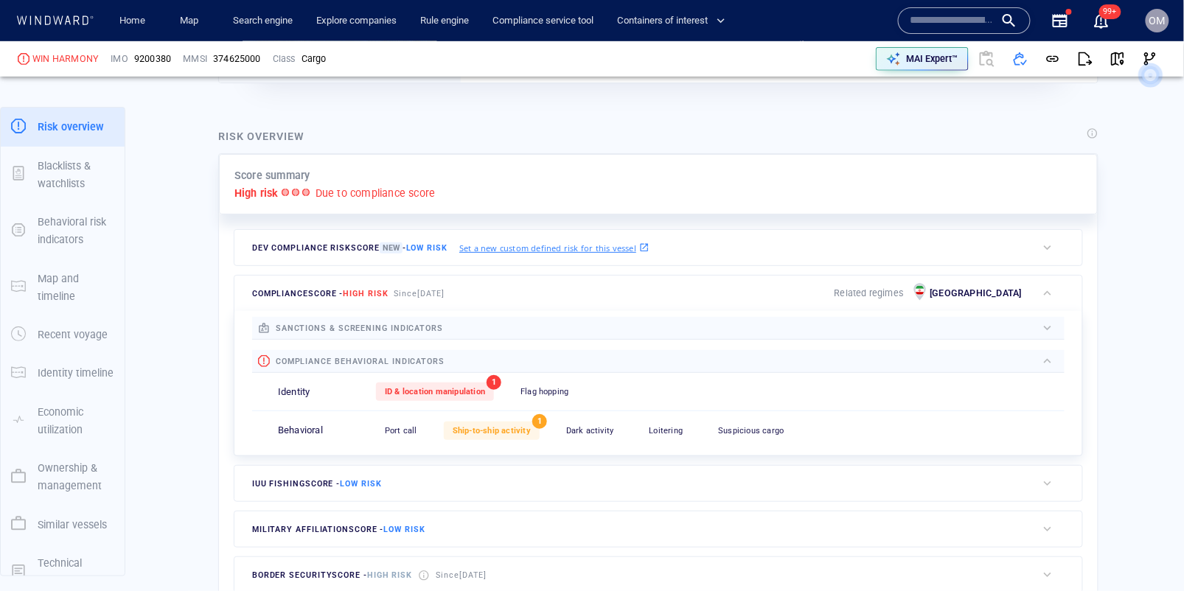
scroll to position [310, 0]
